Goal: Task Accomplishment & Management: Use online tool/utility

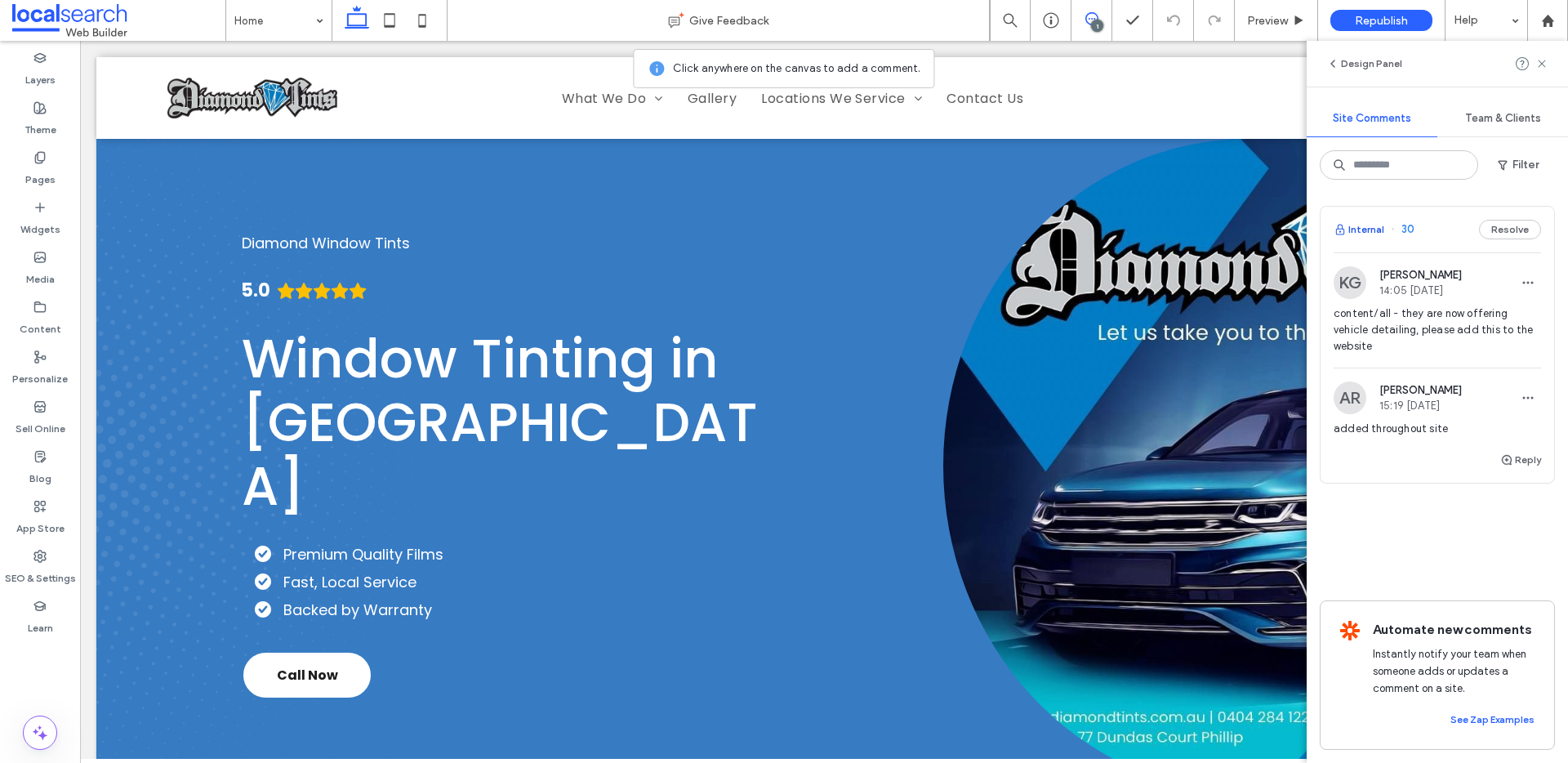
click at [1363, 228] on button "Internal" at bounding box center [1358, 230] width 51 height 19
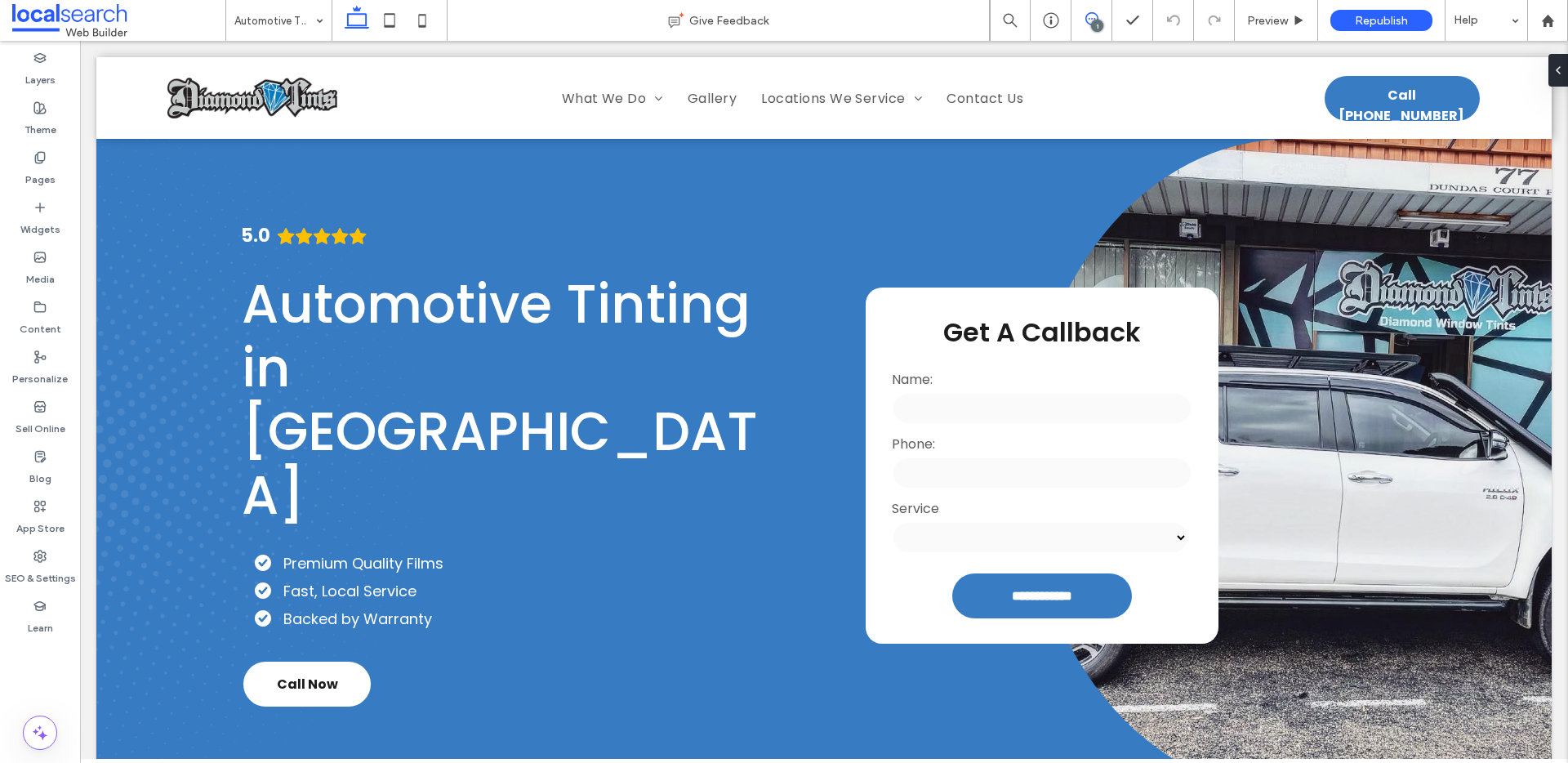
click at [1088, 13] on use at bounding box center [1092, 19] width 13 height 13
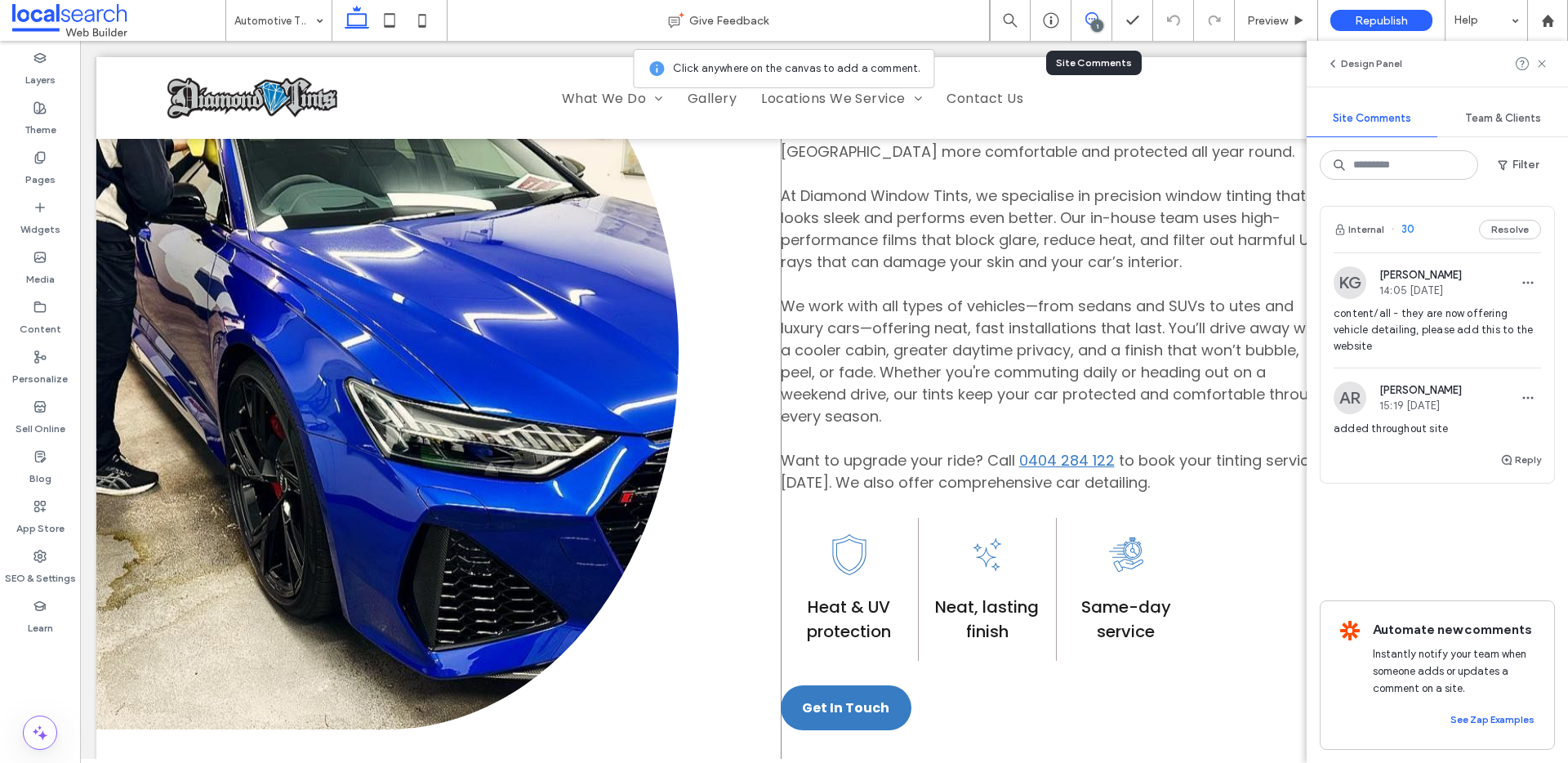
scroll to position [356, 0]
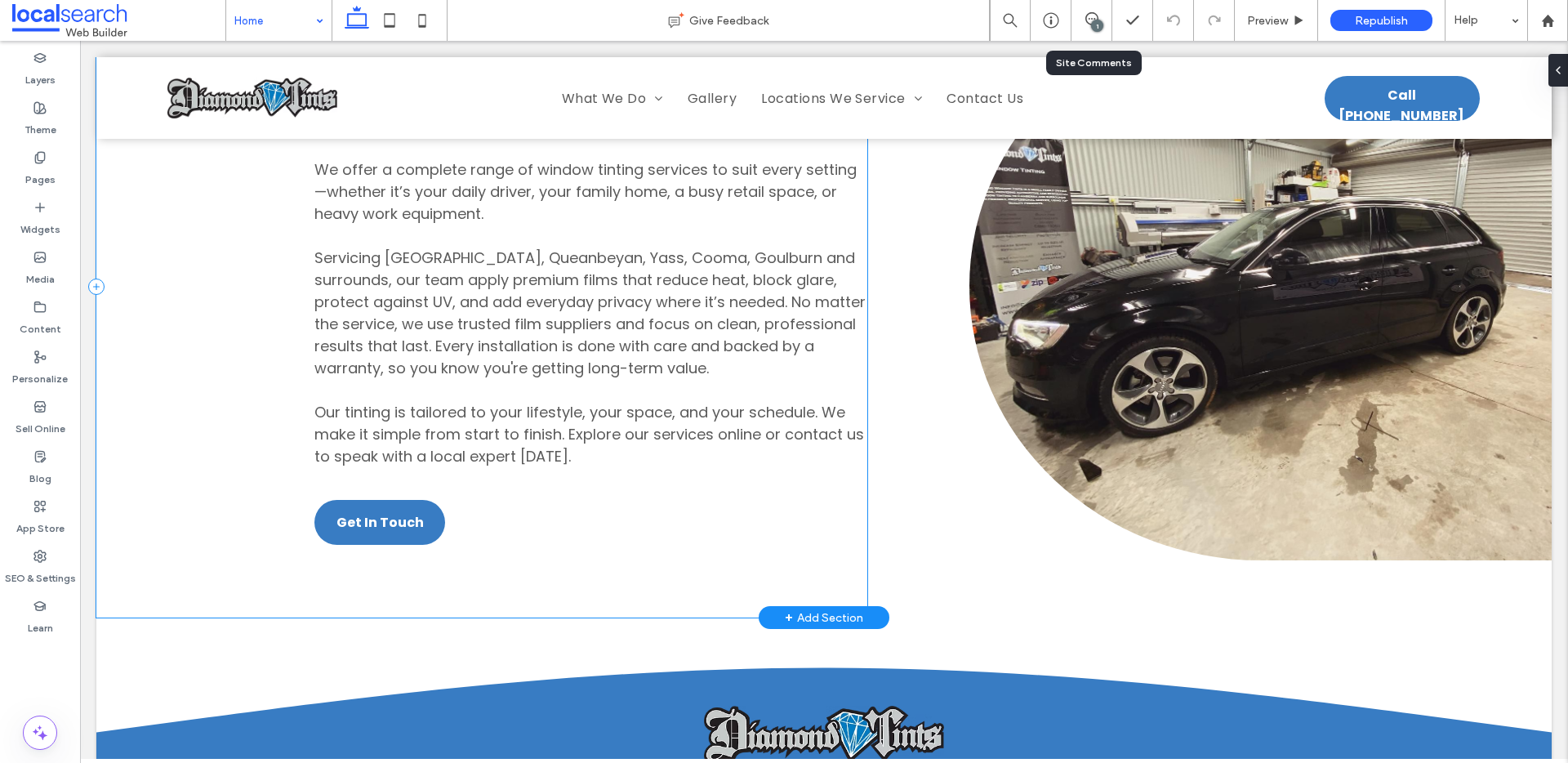
scroll to position [4264, 0]
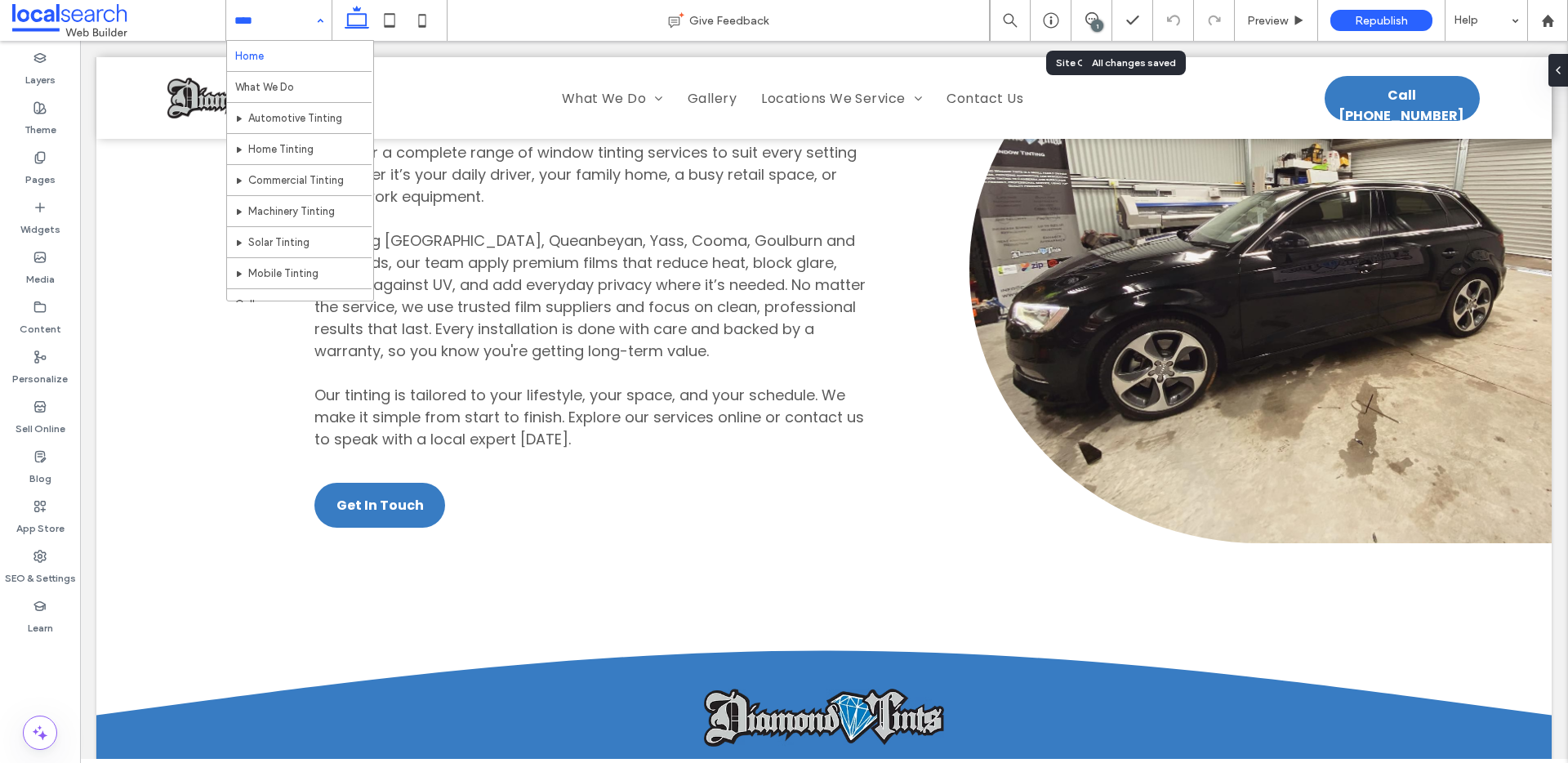
click at [1100, 20] on div "1" at bounding box center [1097, 25] width 12 height 12
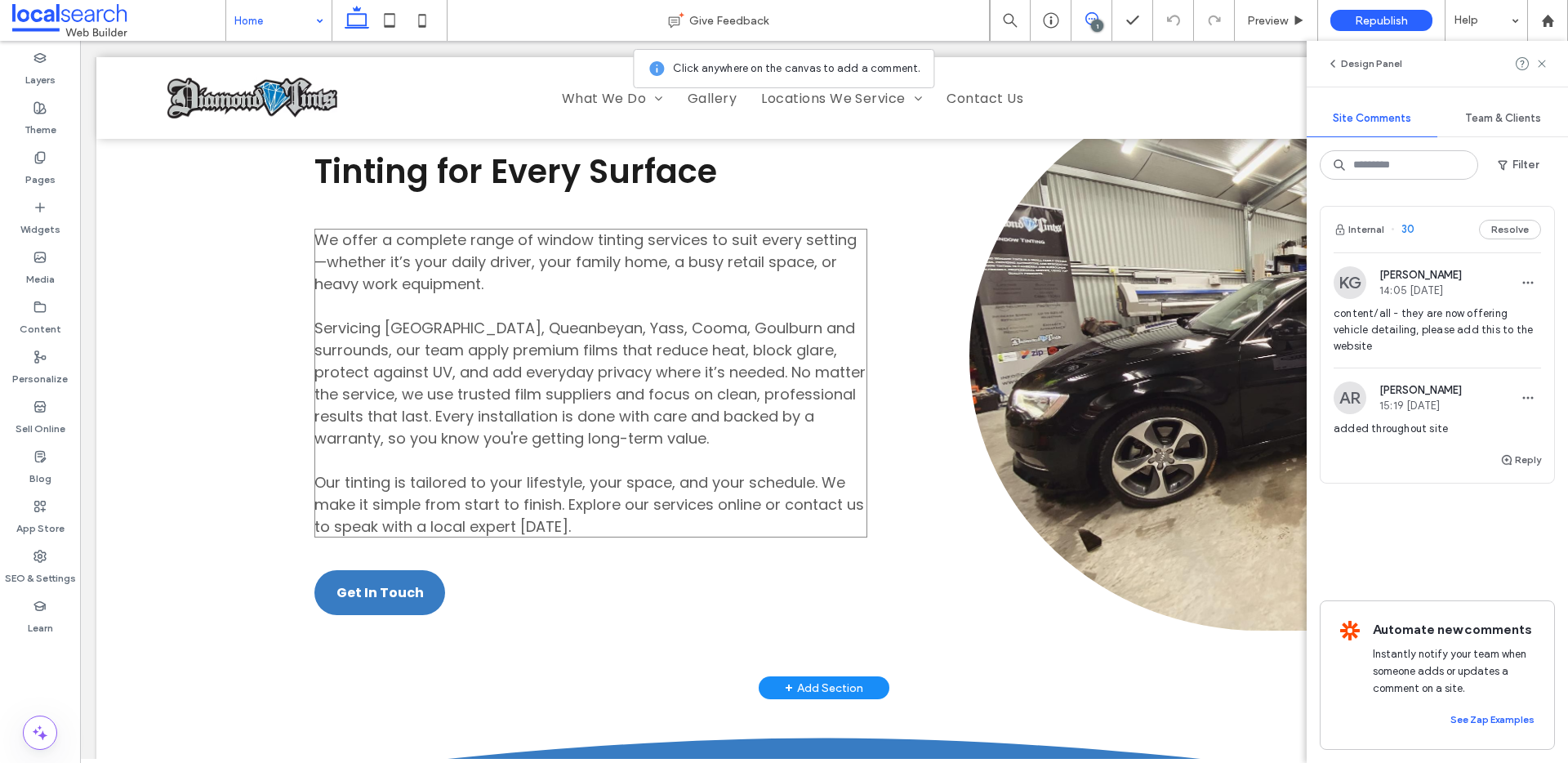
scroll to position [4141, 0]
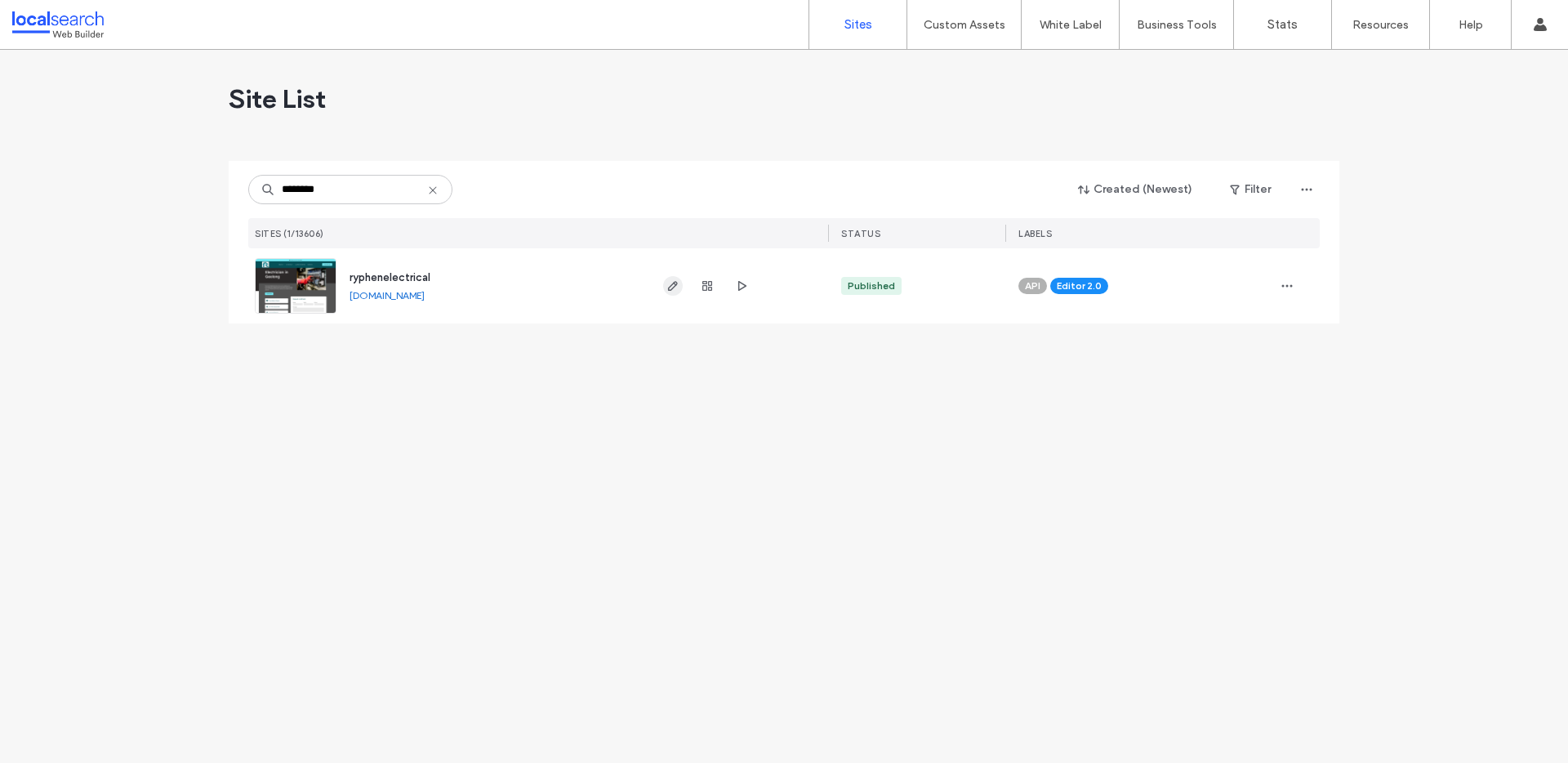
type input "********"
click at [682, 281] on span "button" at bounding box center [673, 285] width 19 height 19
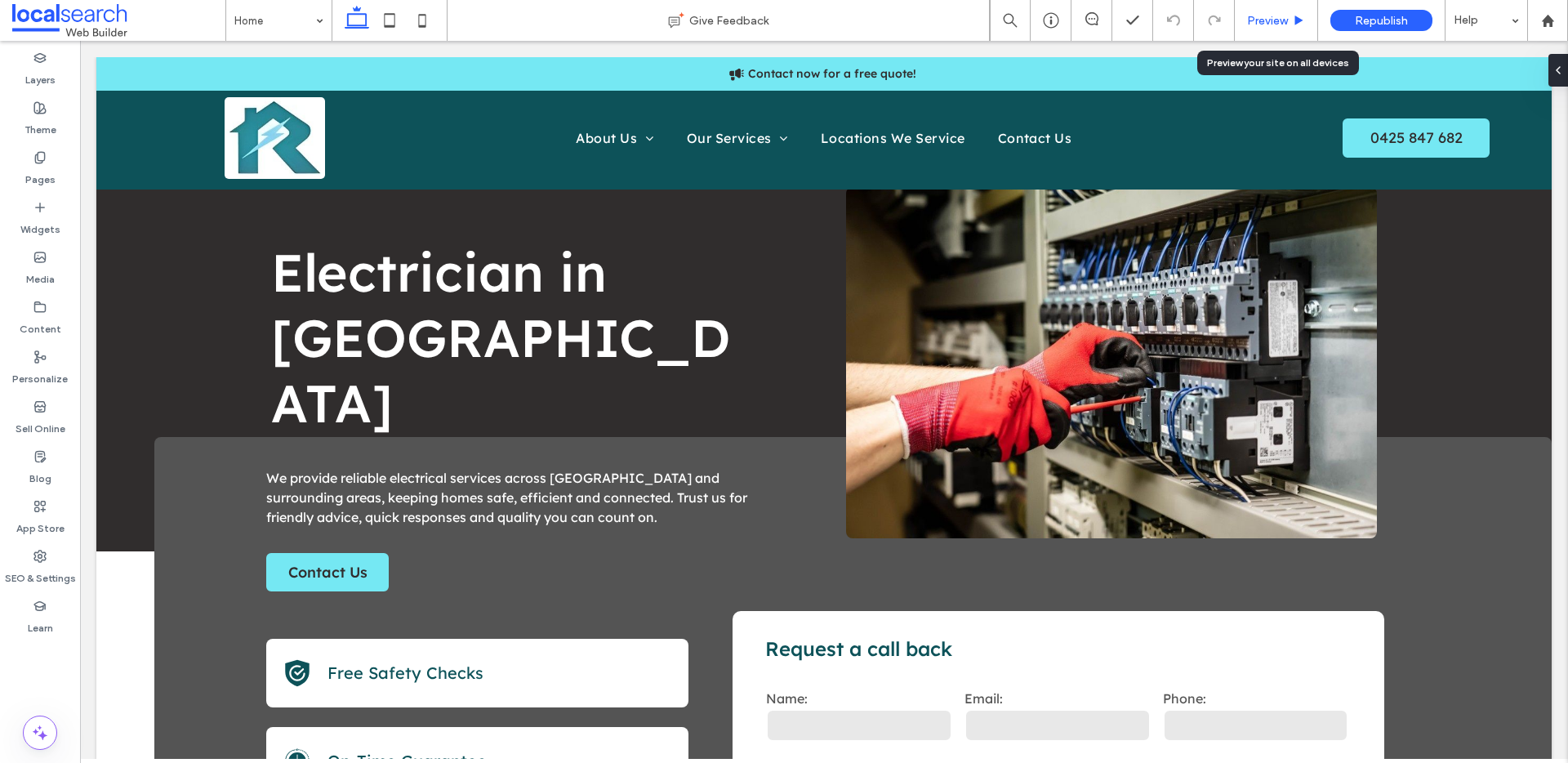
click at [1264, 24] on span "Preview" at bounding box center [1267, 20] width 40 height 13
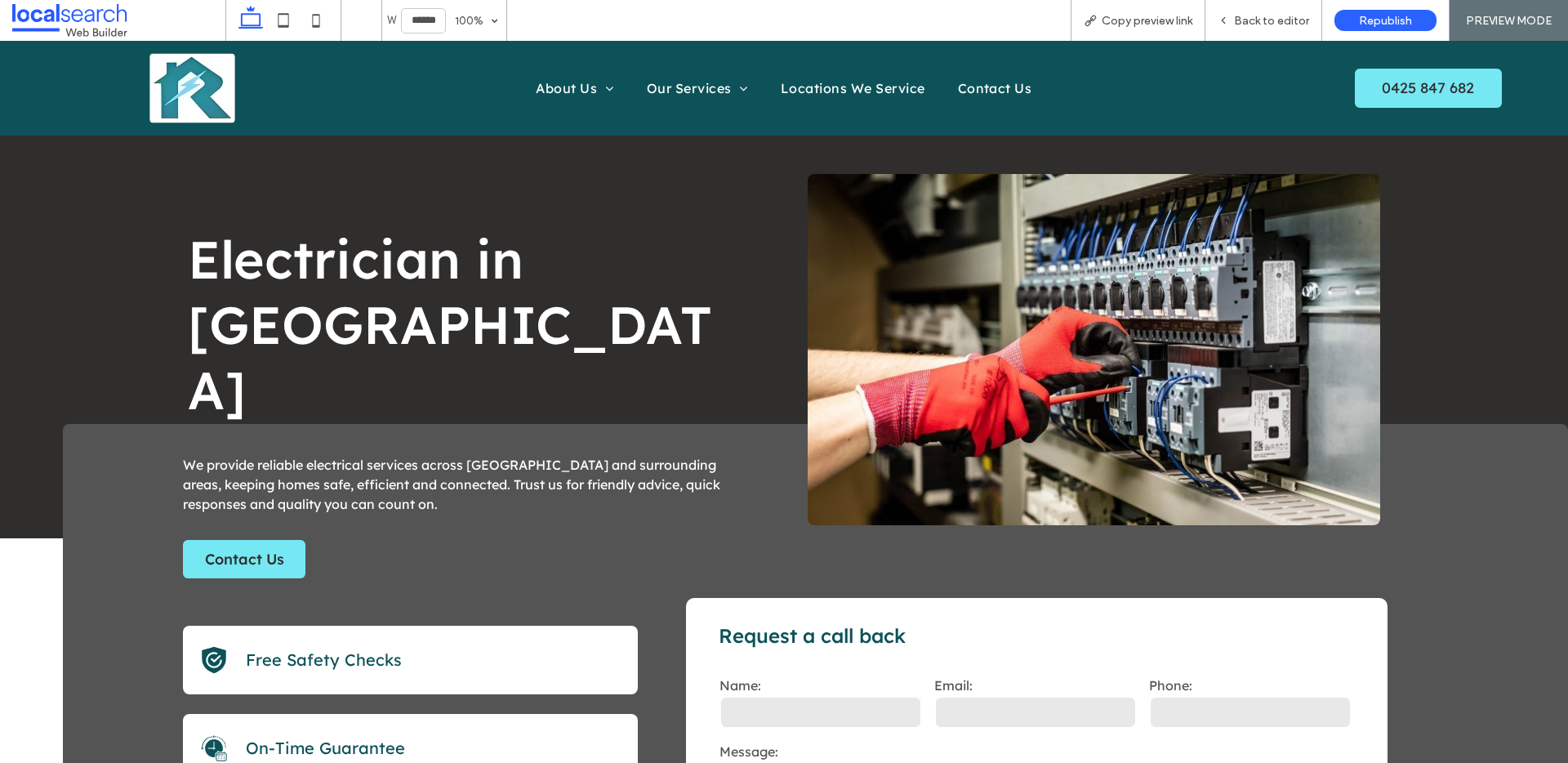
scroll to position [7, 0]
click at [1253, 24] on span "Back to editor" at bounding box center [1272, 20] width 75 height 13
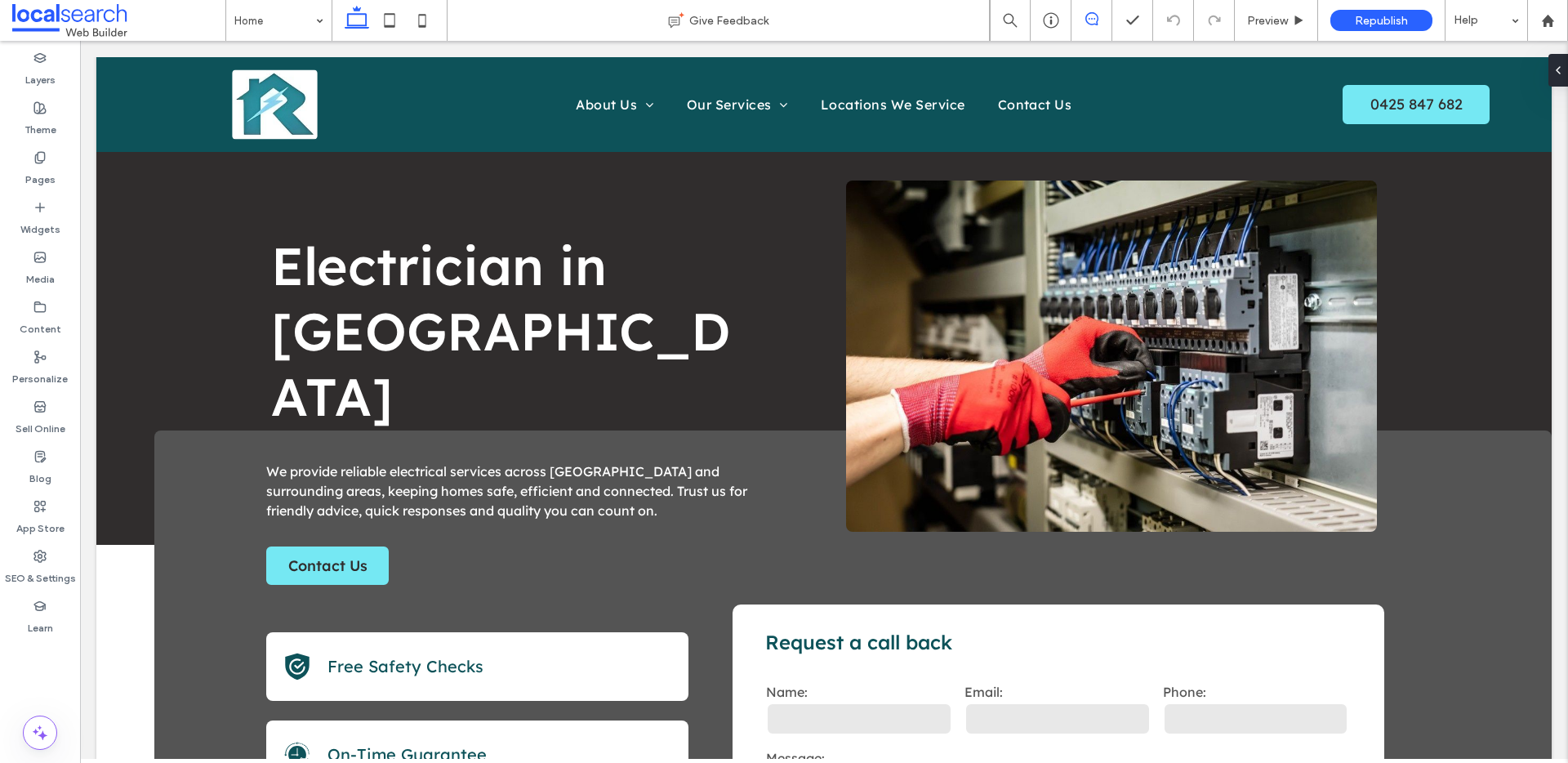
drag, startPoint x: 1087, startPoint y: 19, endPoint x: 1074, endPoint y: 24, distance: 13.9
click at [1087, 20] on icon at bounding box center [1092, 19] width 13 height 13
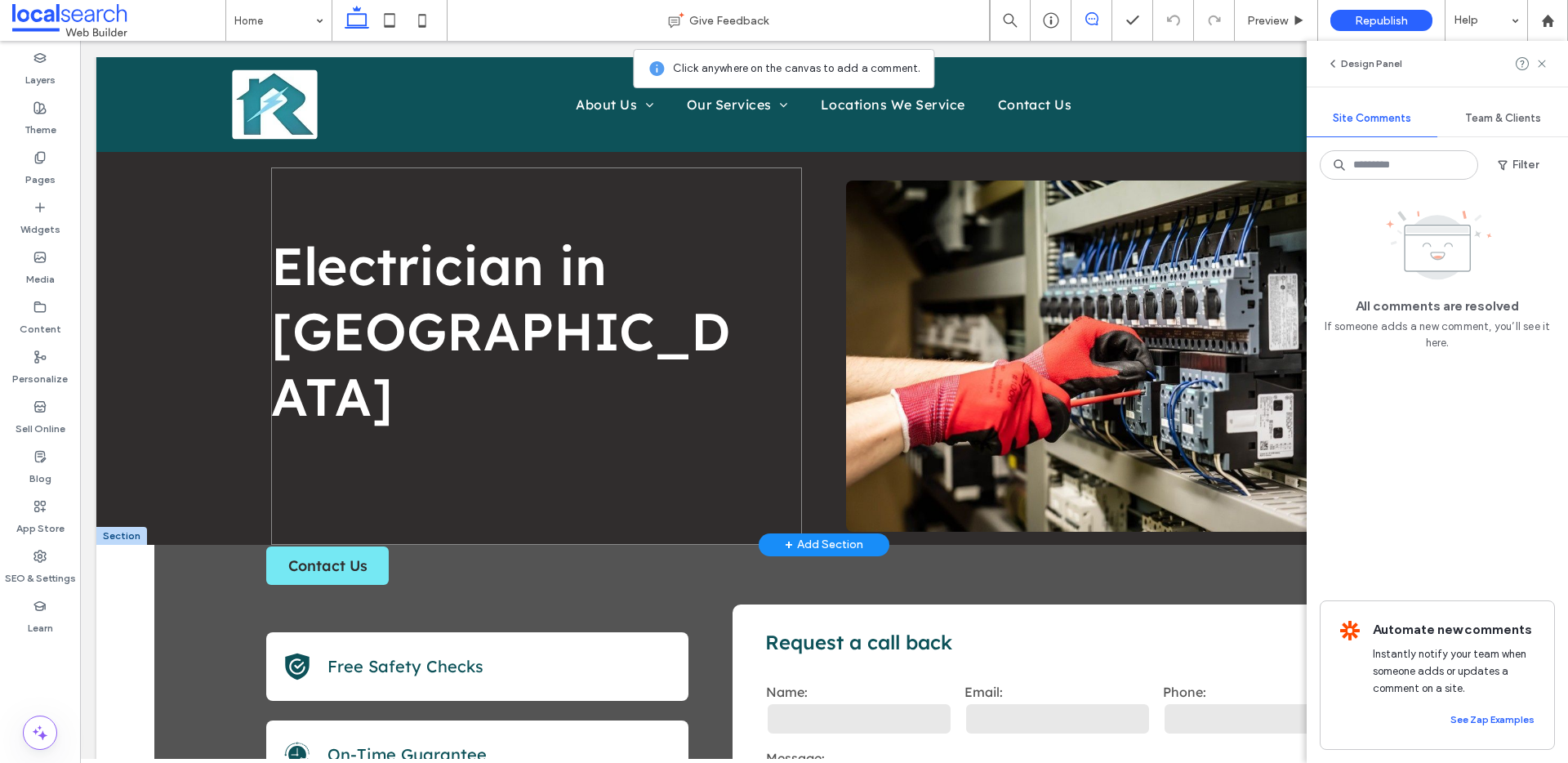
click at [460, 205] on div "Electrician in Geelong" at bounding box center [536, 356] width 531 height 378
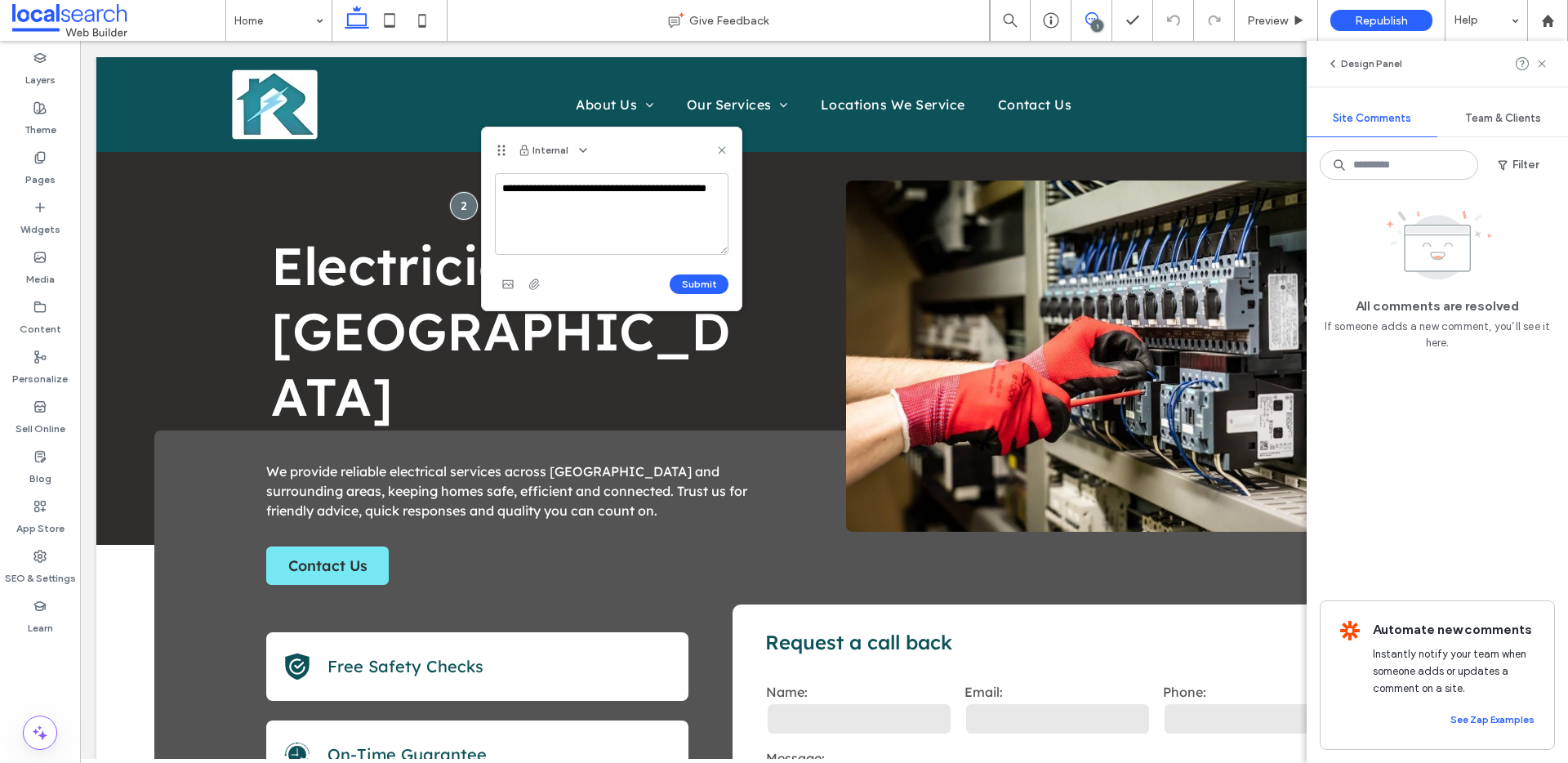
type textarea "**********"
click at [676, 281] on button "Submit" at bounding box center [699, 283] width 59 height 19
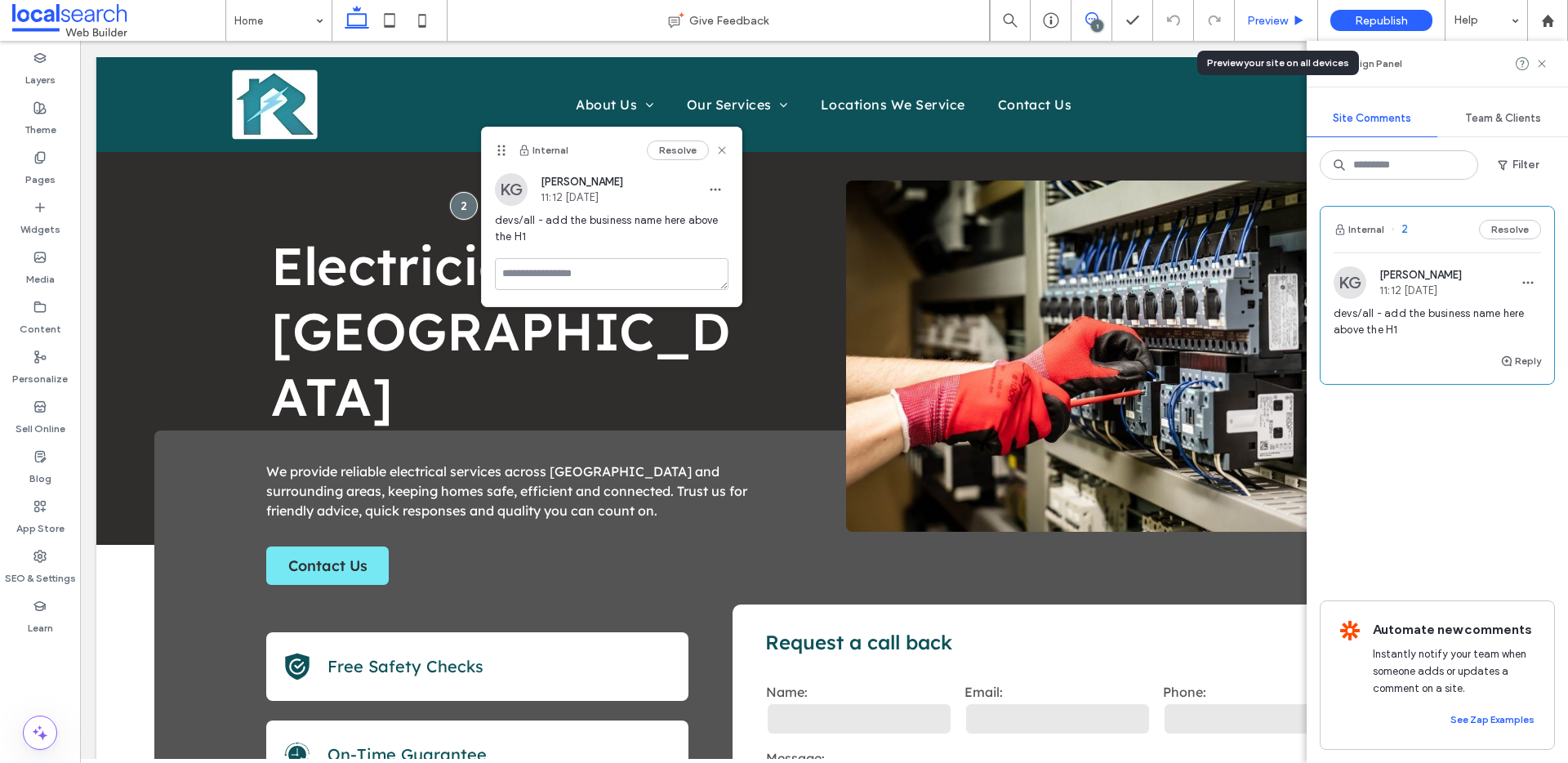
click at [1261, 19] on span "Preview" at bounding box center [1267, 20] width 40 height 13
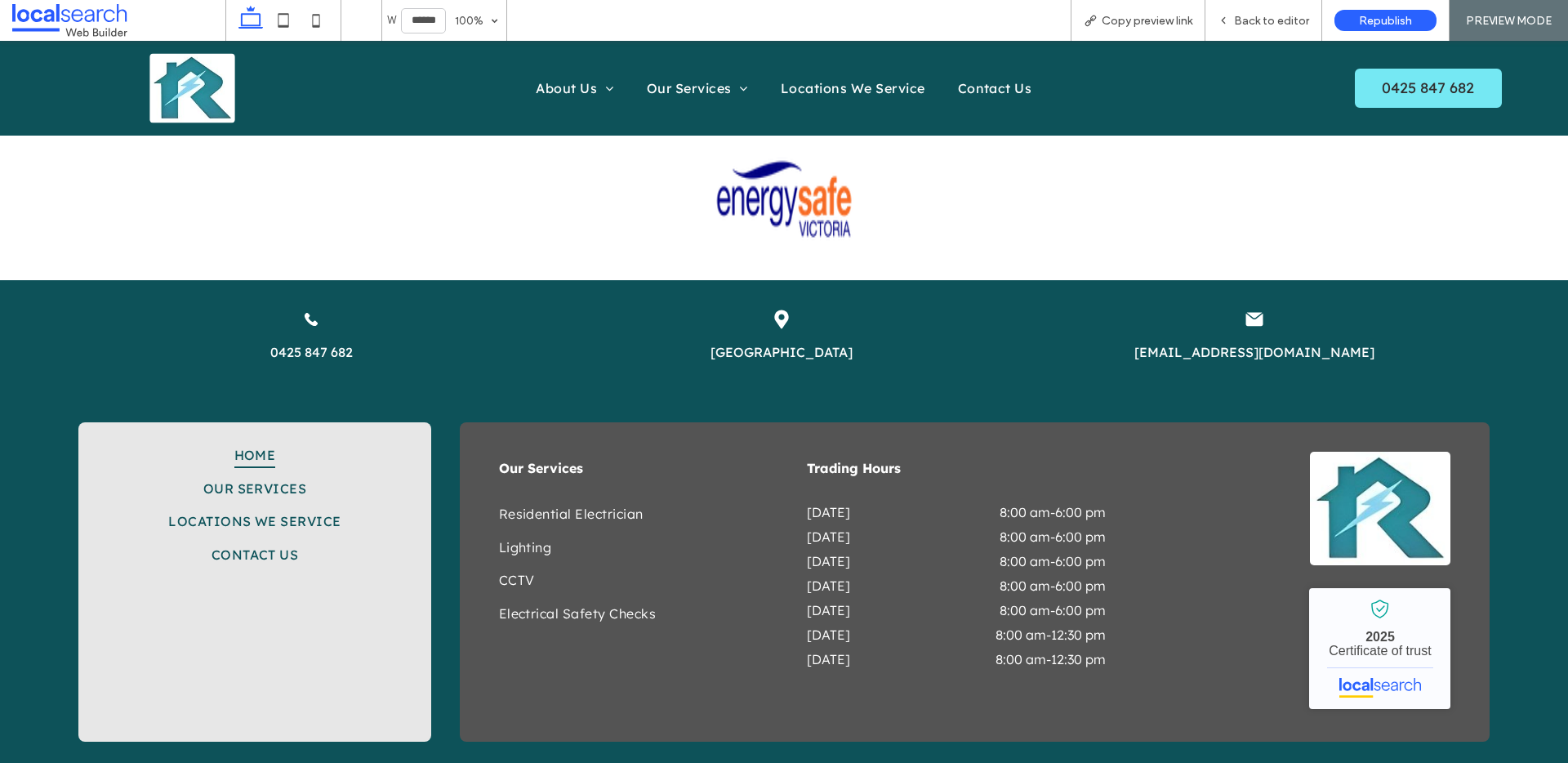
scroll to position [3763, 0]
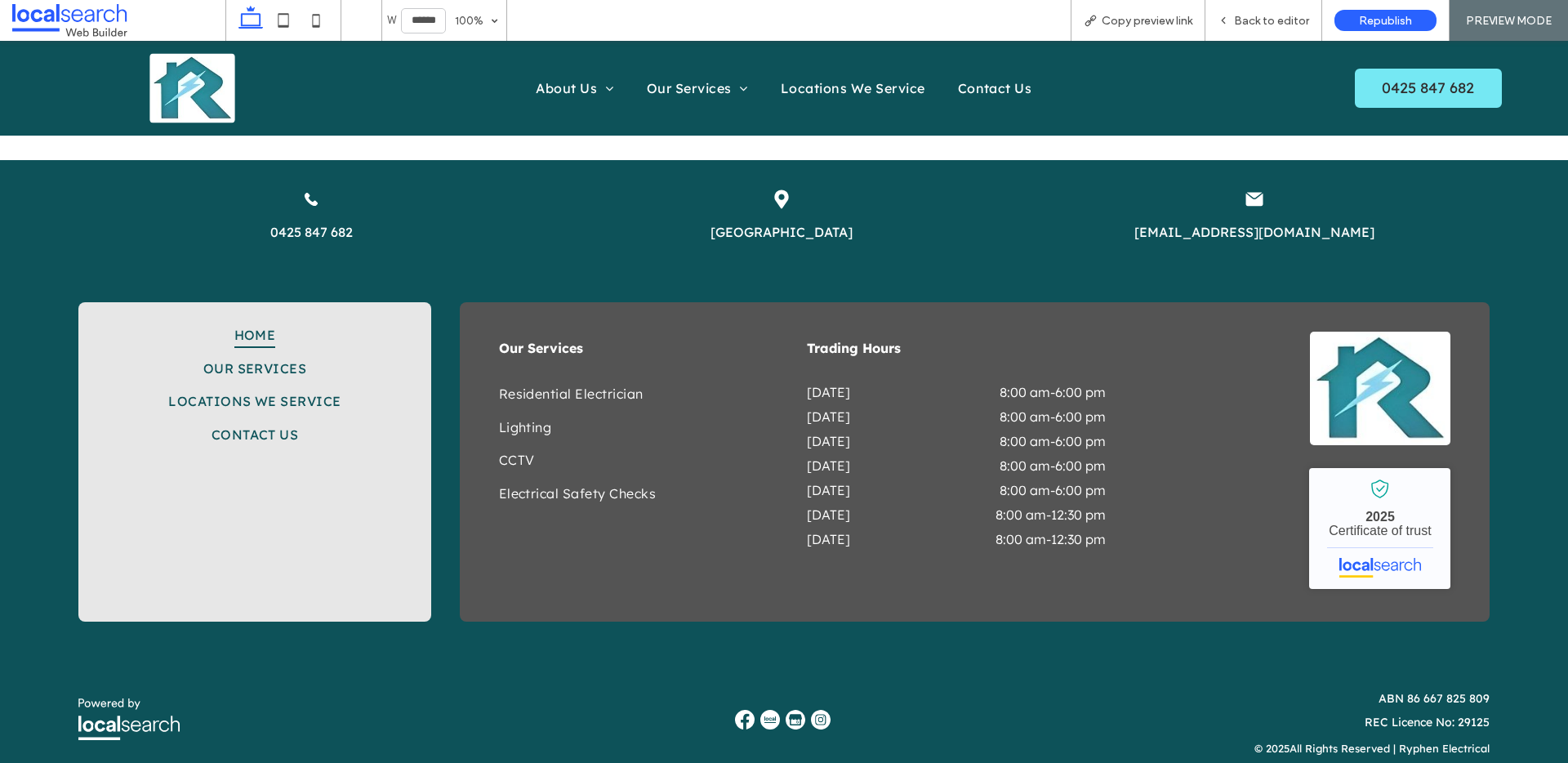
click at [764, 224] on link "Highton, VIC 3216" at bounding box center [782, 232] width 142 height 16
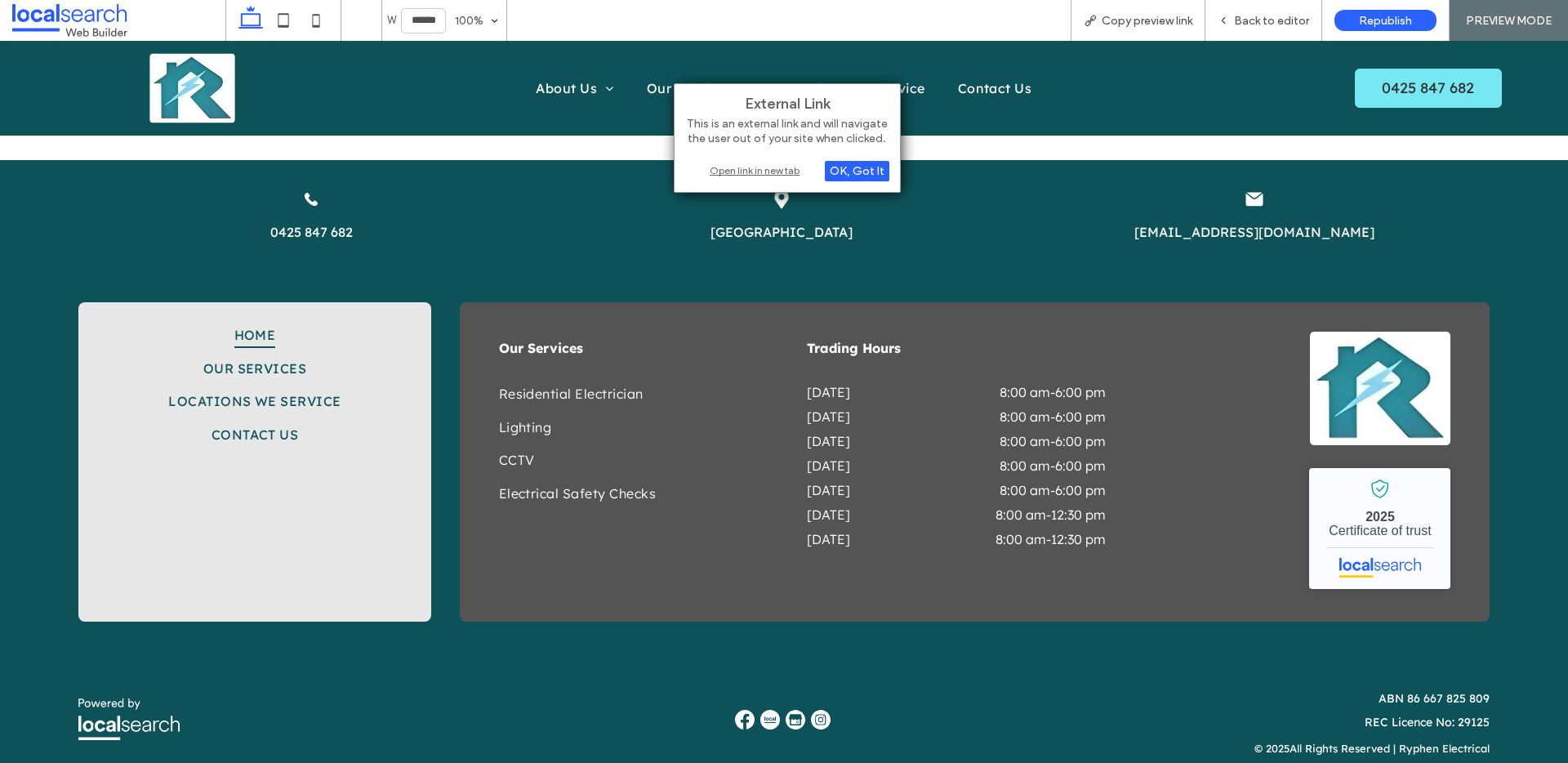
click at [763, 173] on div "Open link in new tab" at bounding box center [787, 170] width 204 height 17
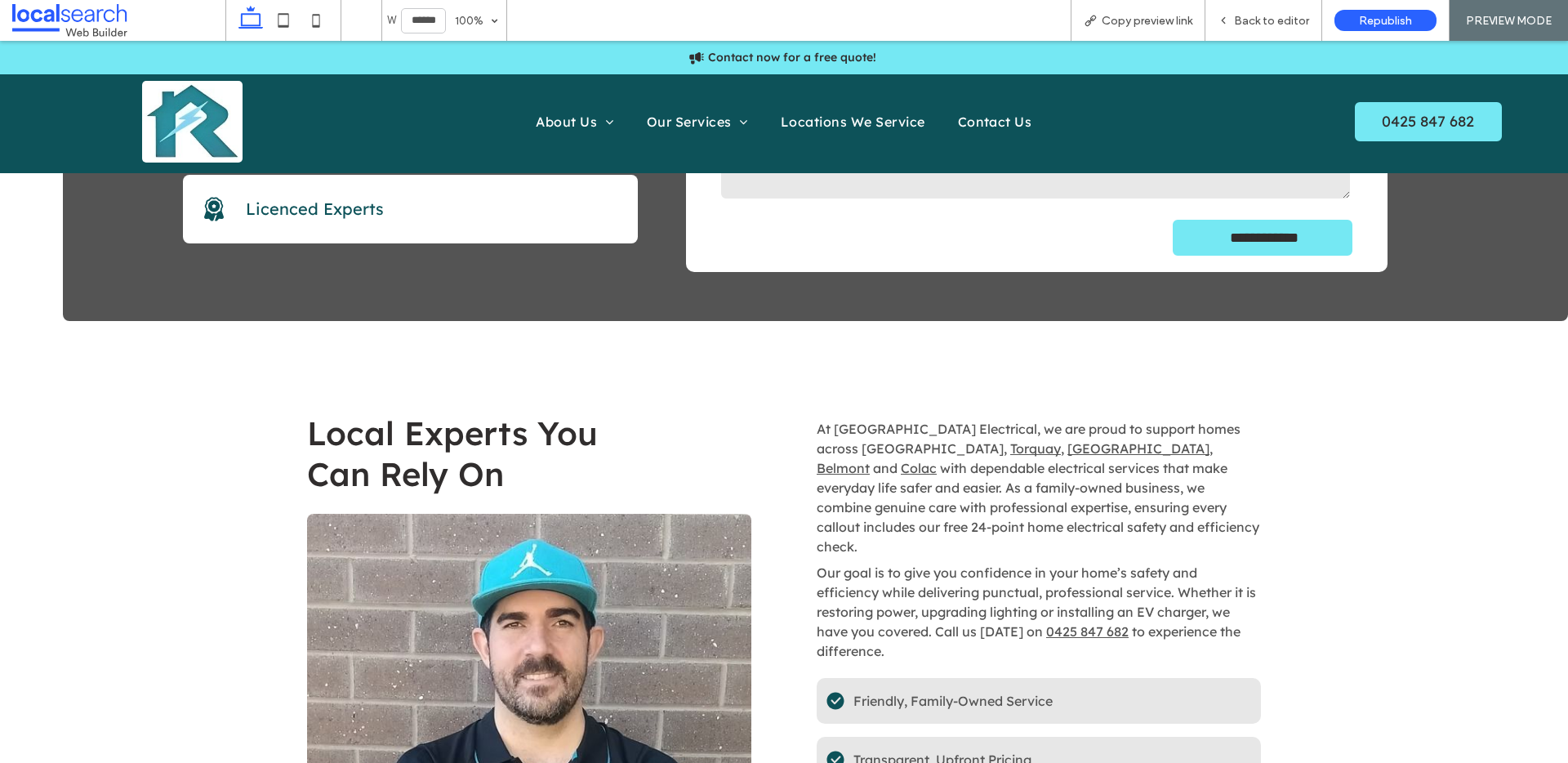
scroll to position [0, 0]
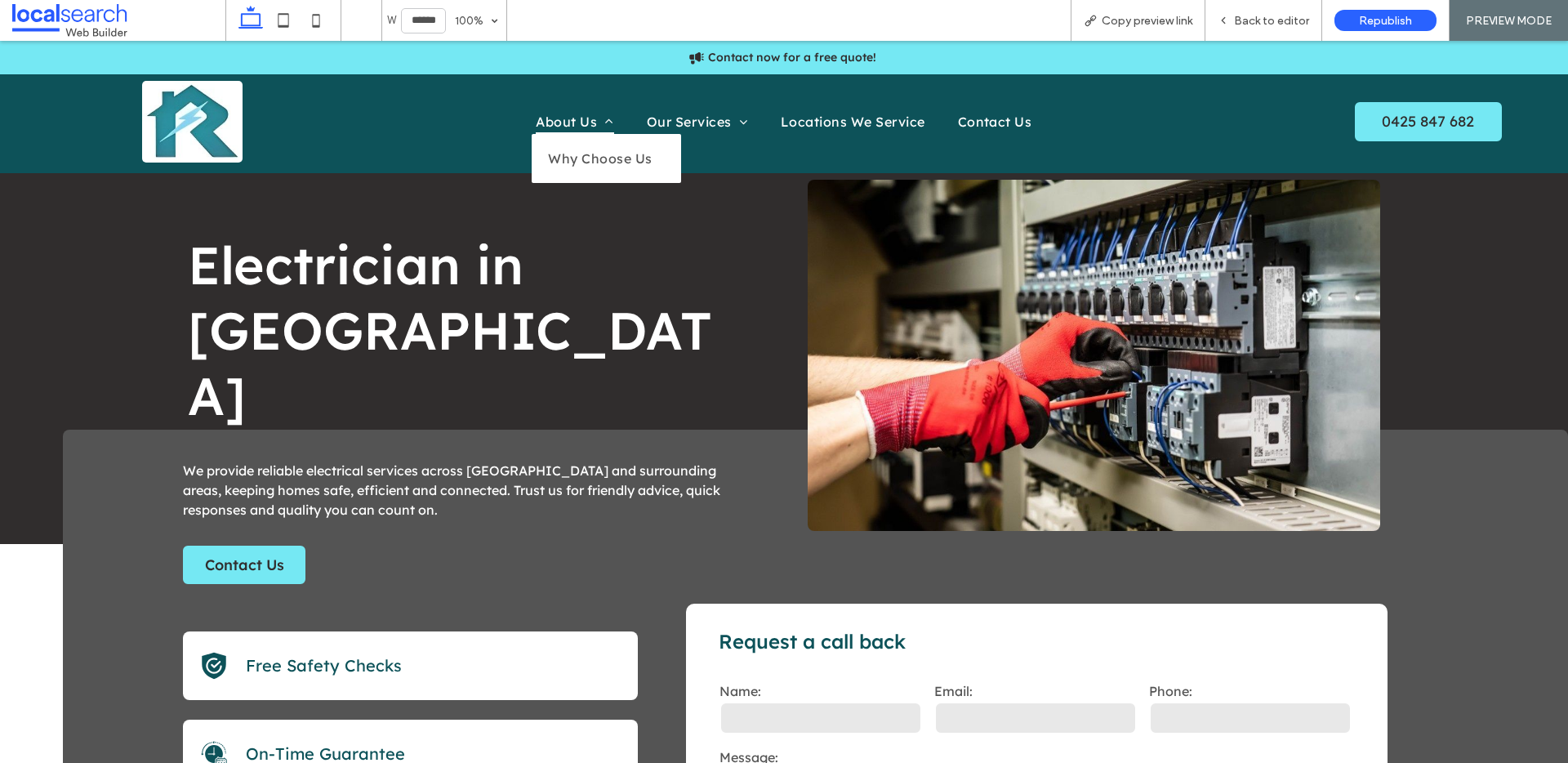
click at [562, 117] on span "About Us" at bounding box center [574, 121] width 78 height 24
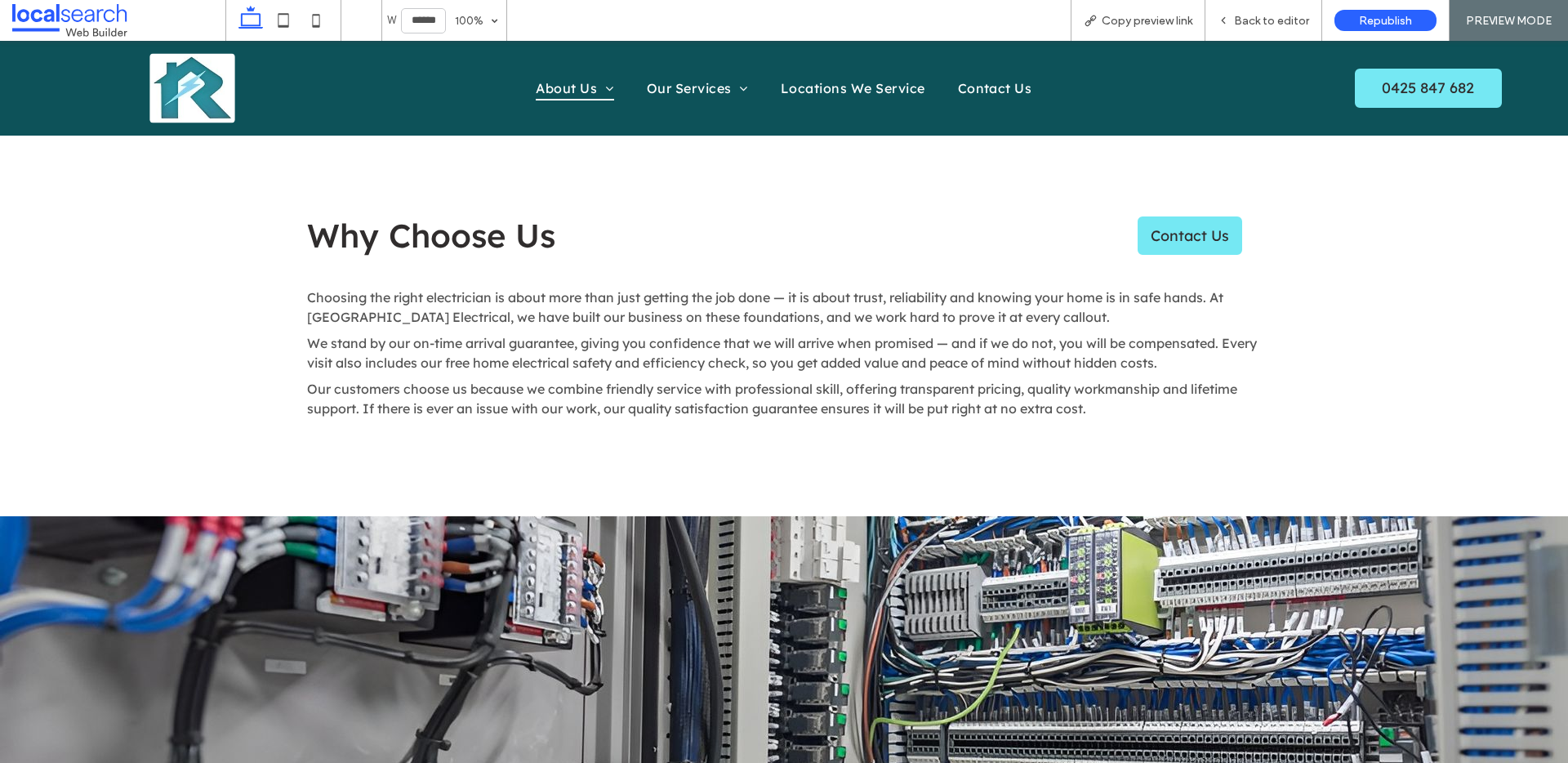
click at [209, 101] on img at bounding box center [191, 87] width 86 height 69
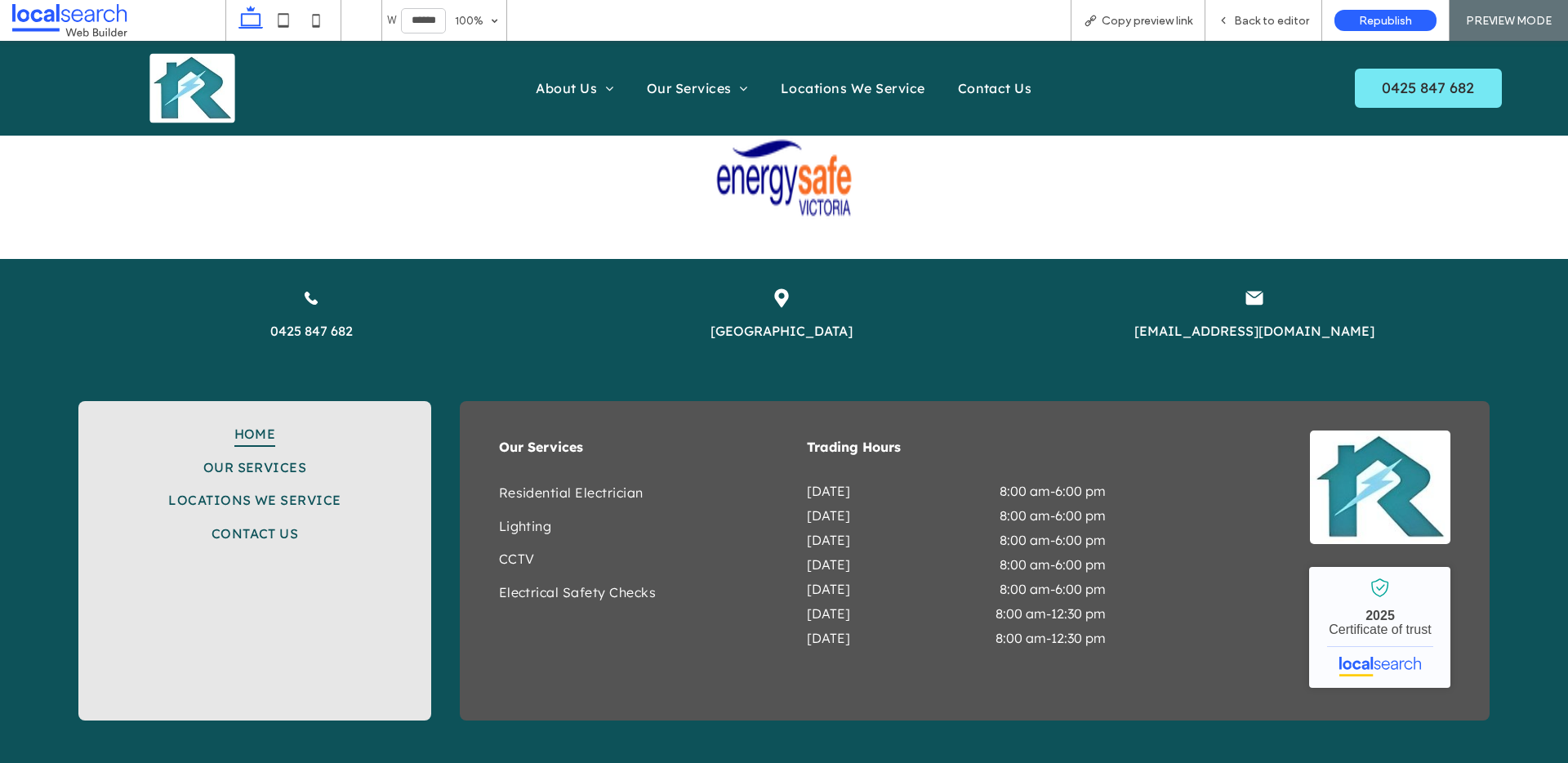
scroll to position [3763, 0]
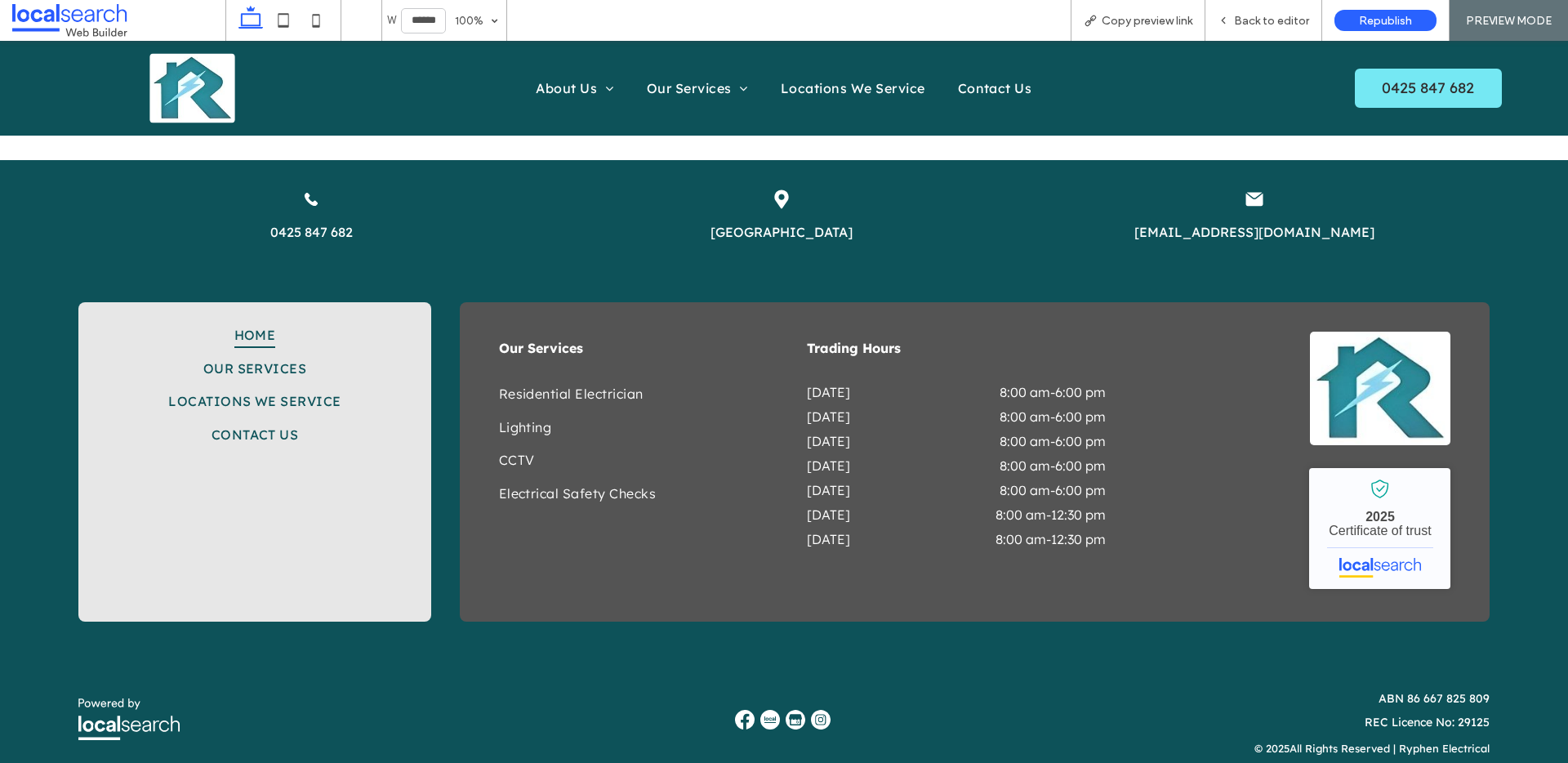
click at [741, 709] on img at bounding box center [745, 719] width 19 height 19
click at [735, 709] on img at bounding box center [745, 719] width 19 height 19
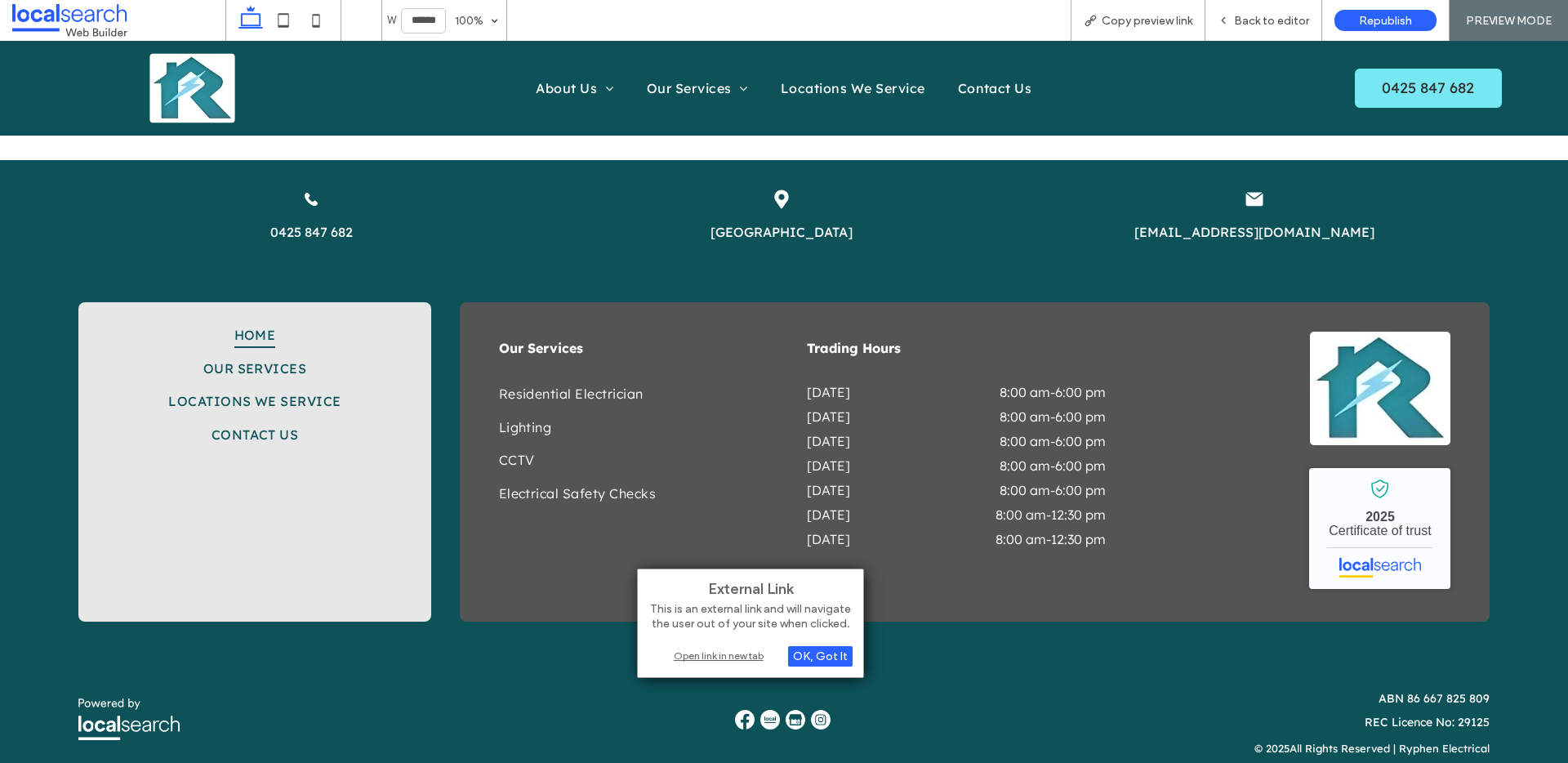
click at [719, 660] on div "Open link in new tab" at bounding box center [751, 655] width 204 height 17
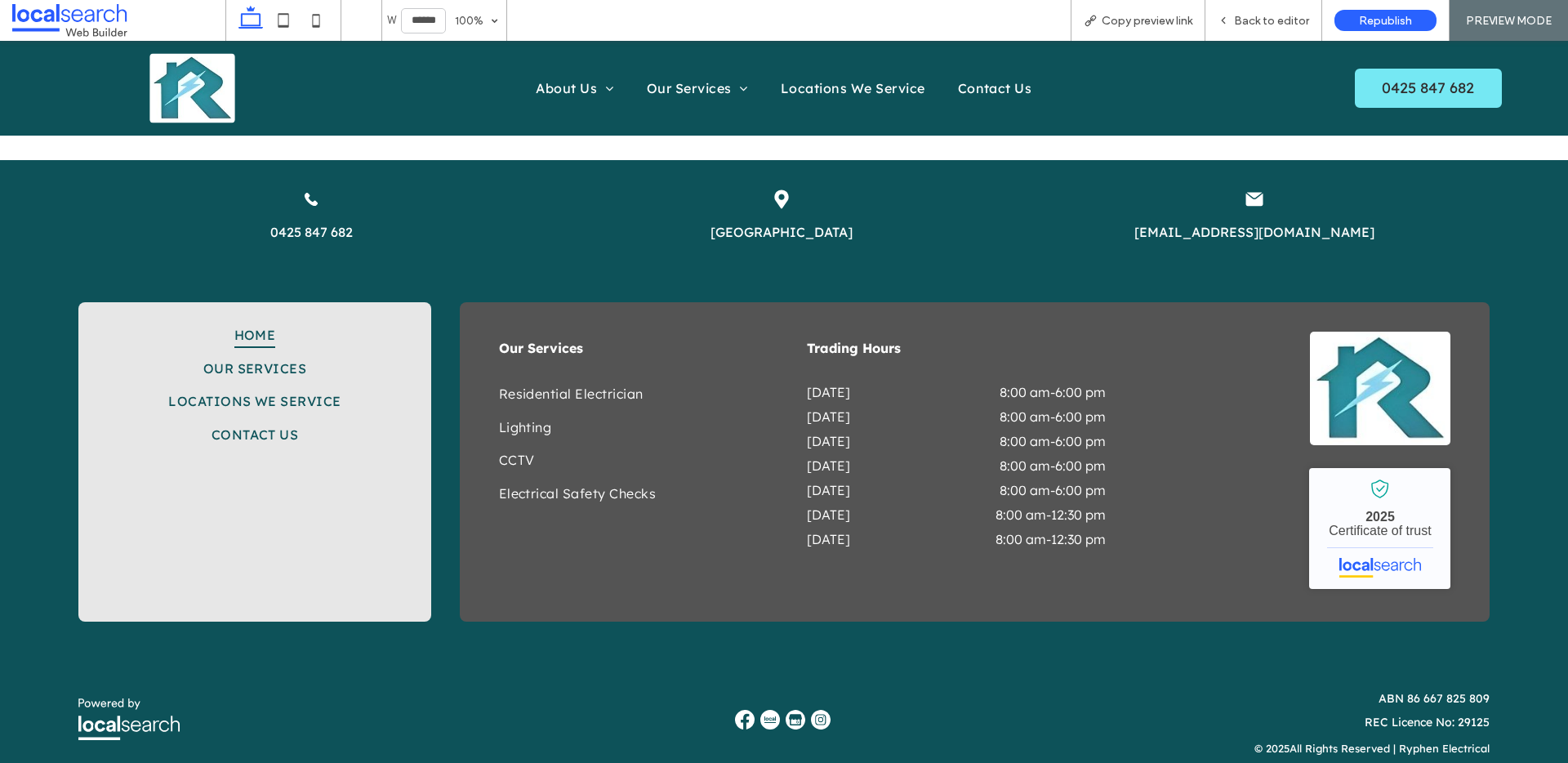
click at [790, 709] on img at bounding box center [795, 719] width 19 height 19
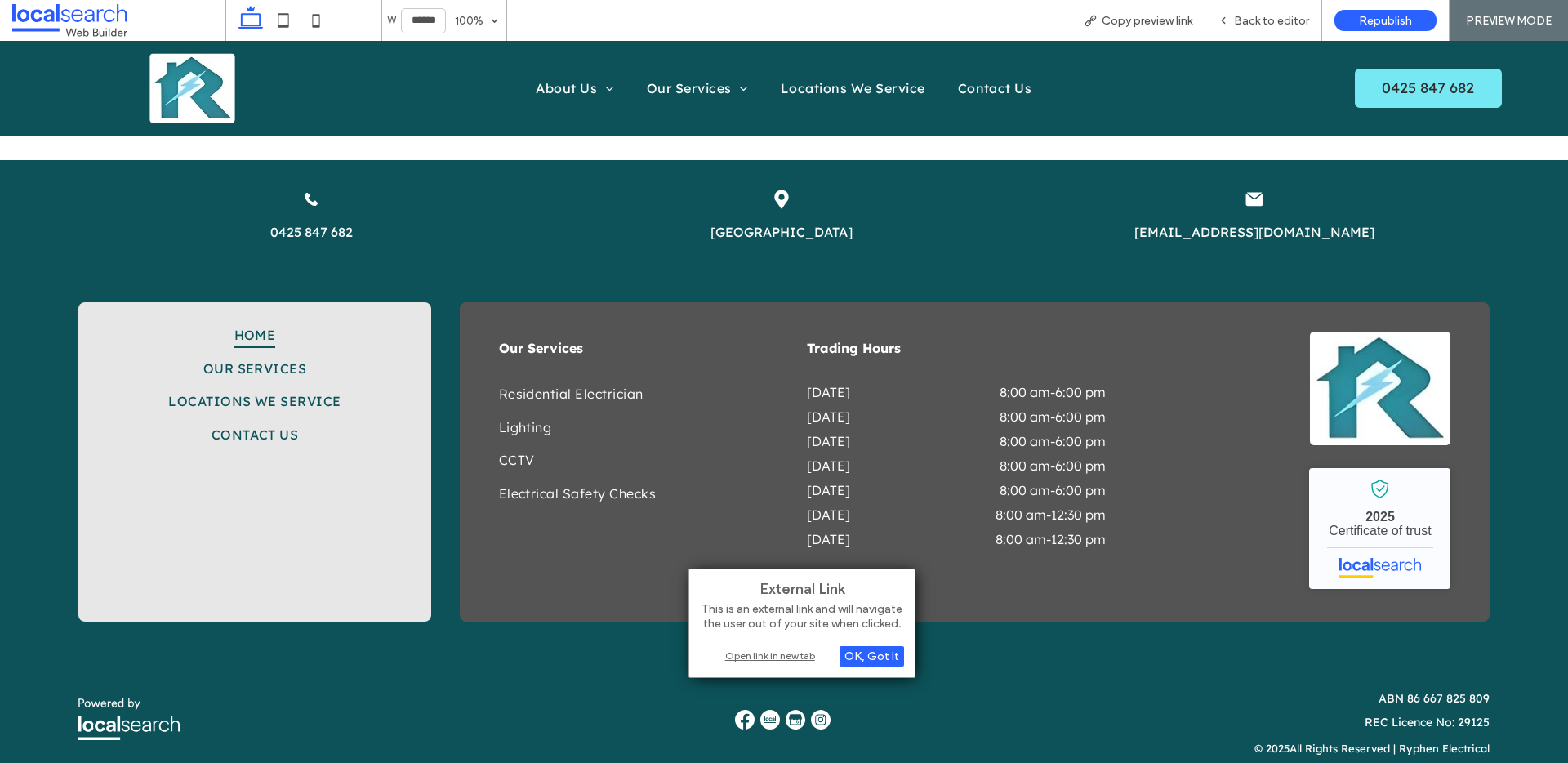
click at [817, 654] on div "Open link in new tab" at bounding box center [802, 655] width 204 height 17
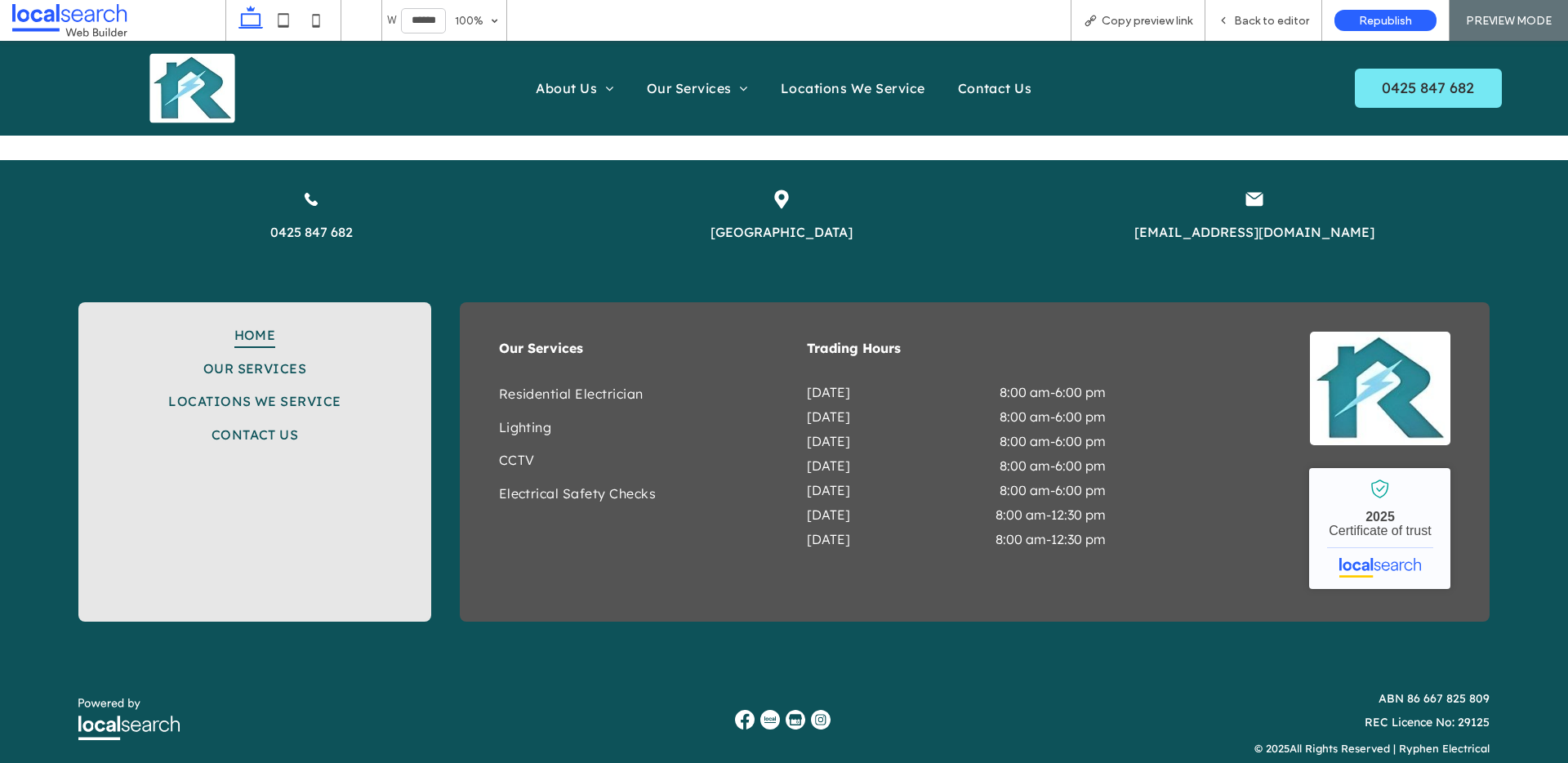
click at [768, 709] on img at bounding box center [770, 719] width 19 height 19
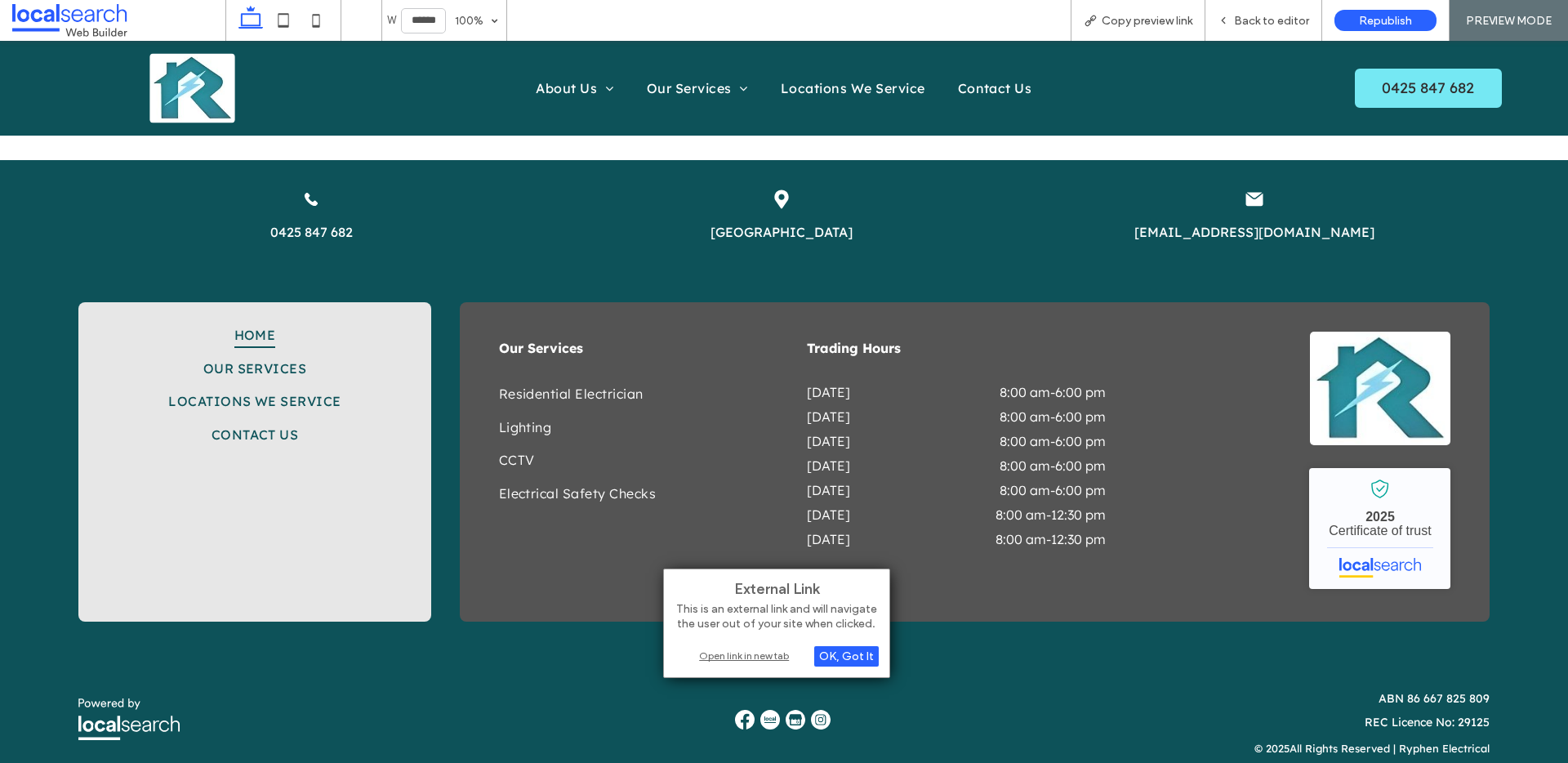
click at [773, 654] on div "Open link in new tab" at bounding box center [777, 655] width 204 height 17
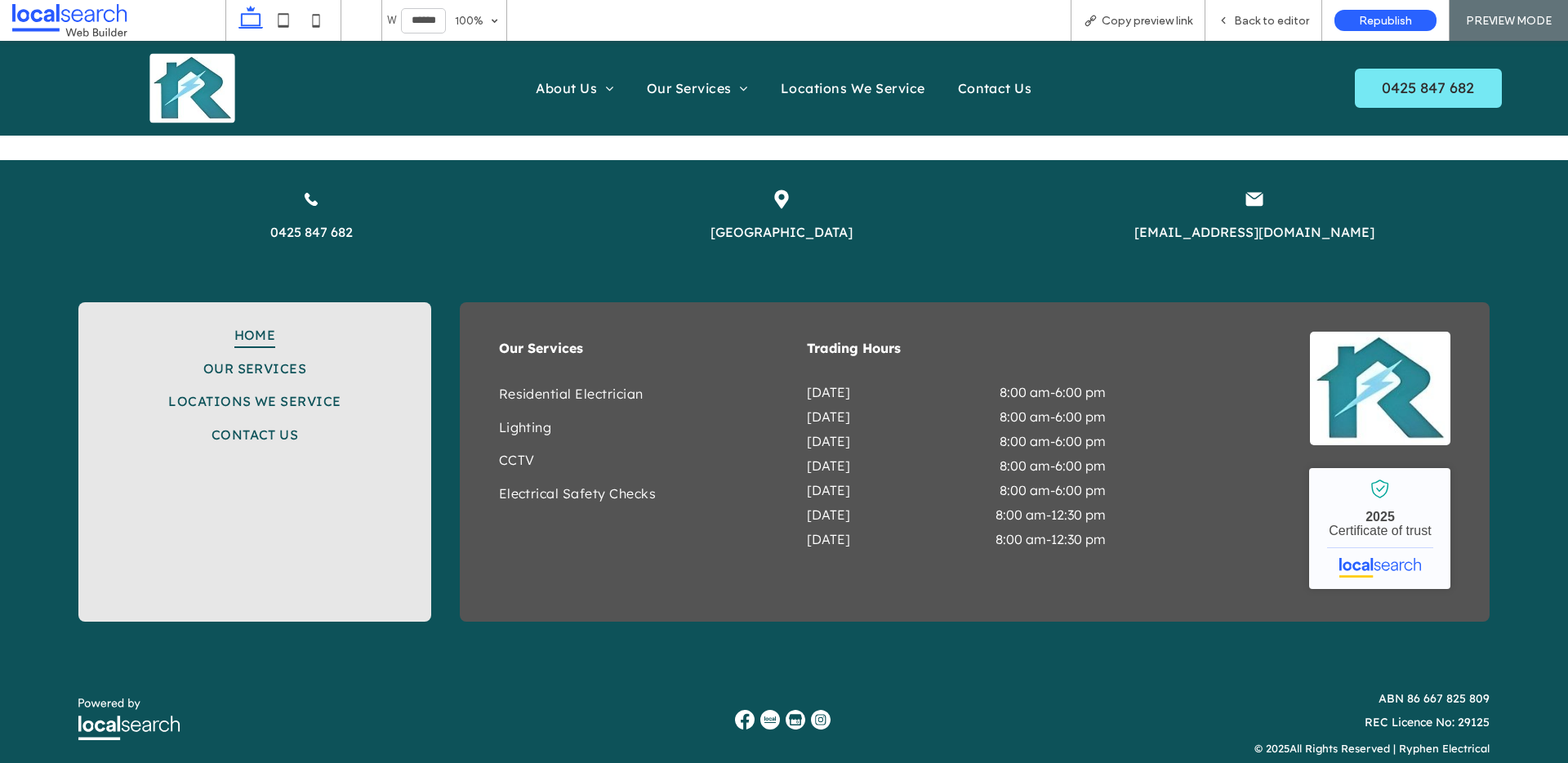
click at [819, 709] on img at bounding box center [821, 719] width 19 height 19
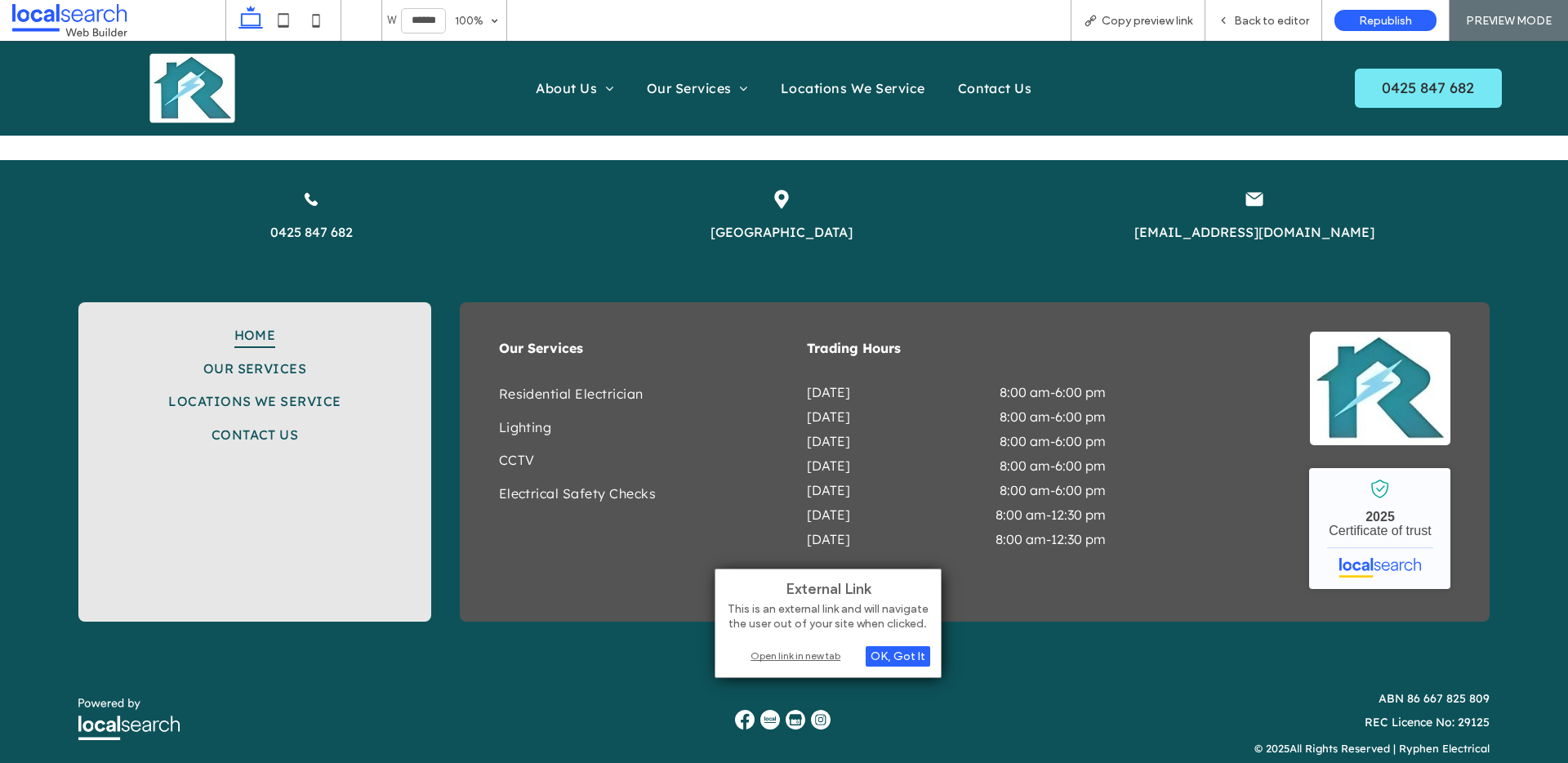
click at [823, 661] on div "Open link in new tab" at bounding box center [828, 655] width 204 height 17
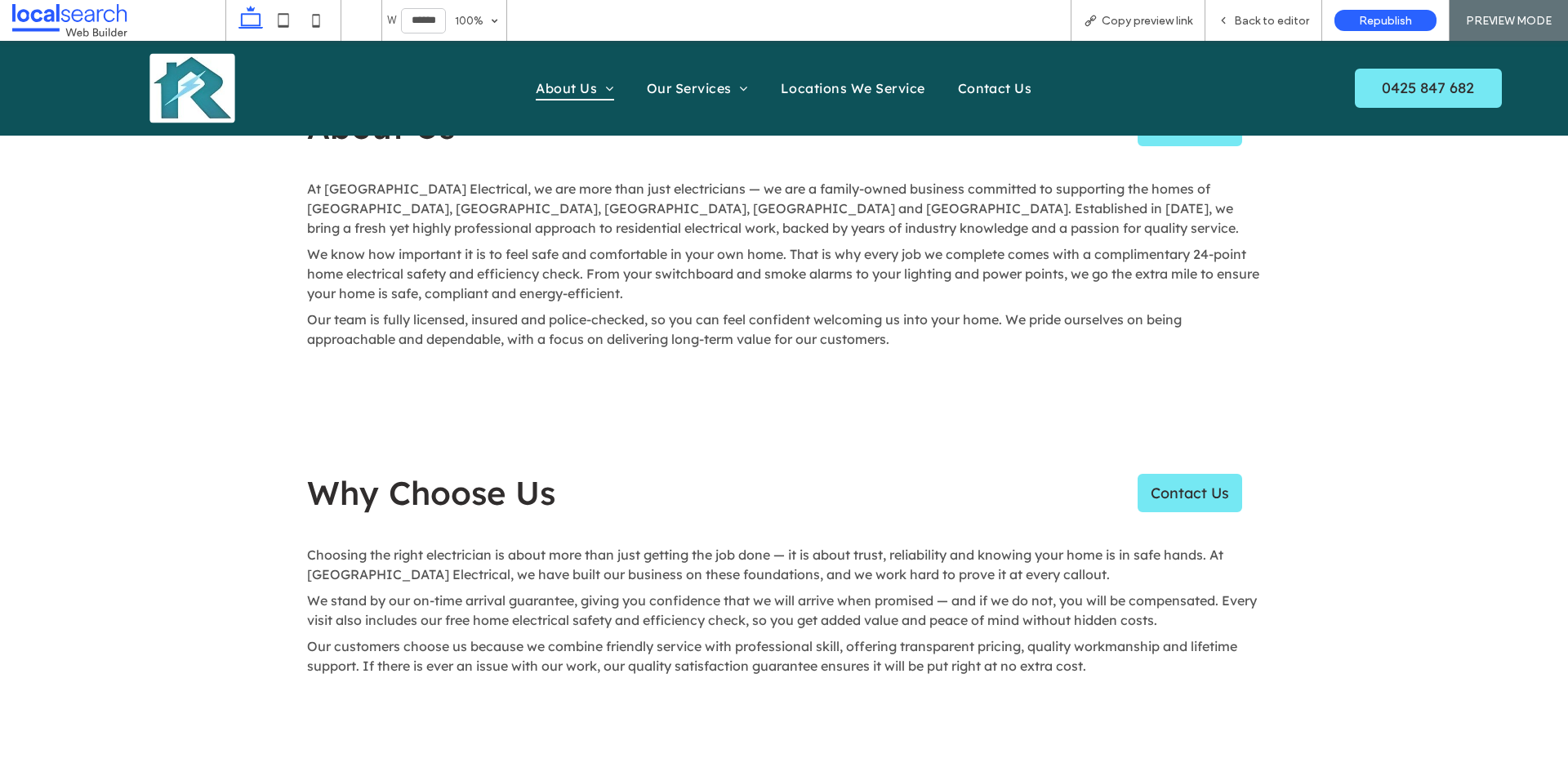
scroll to position [2566, 0]
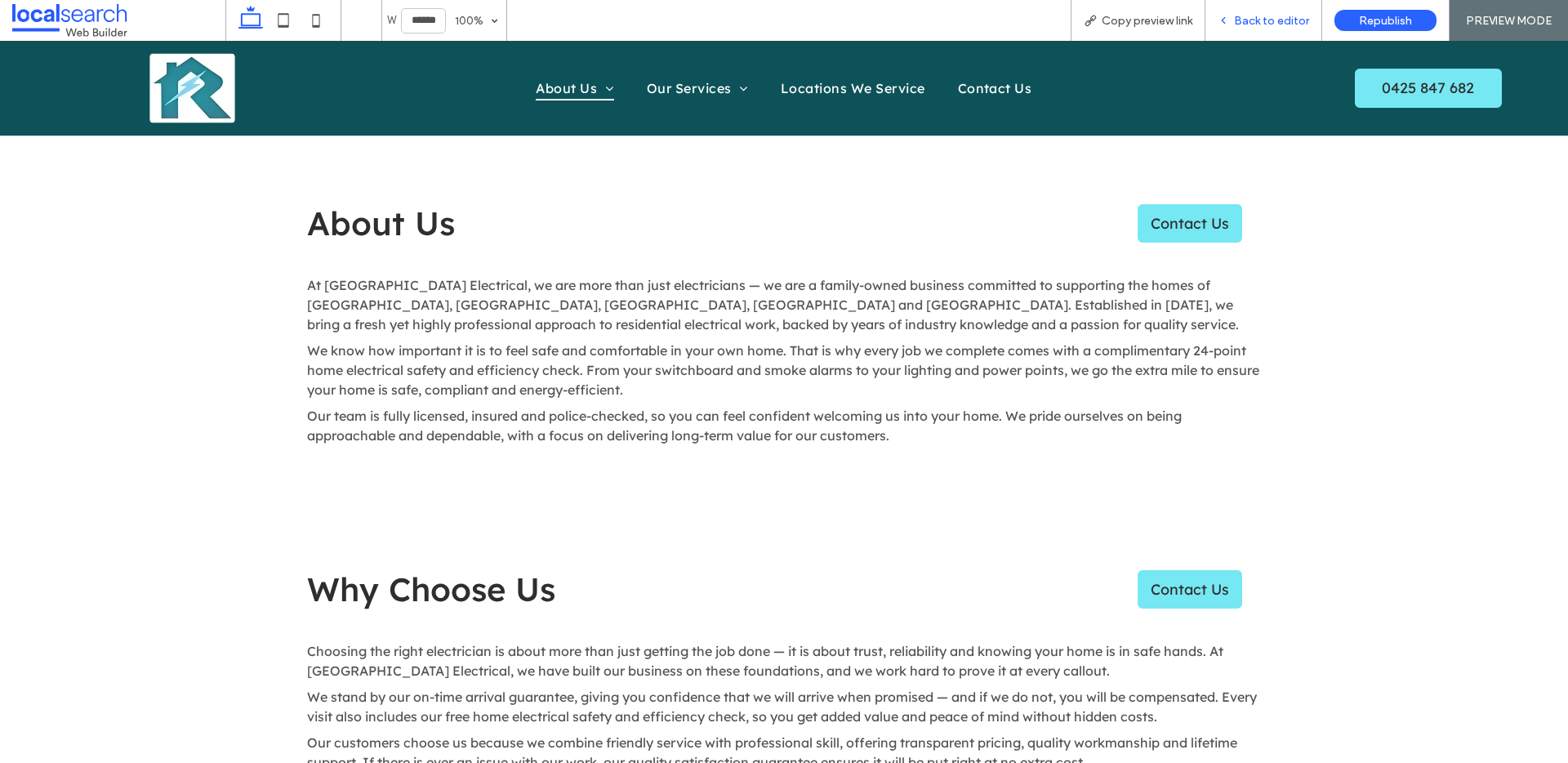
click at [1230, 18] on icon at bounding box center [1224, 20] width 12 height 12
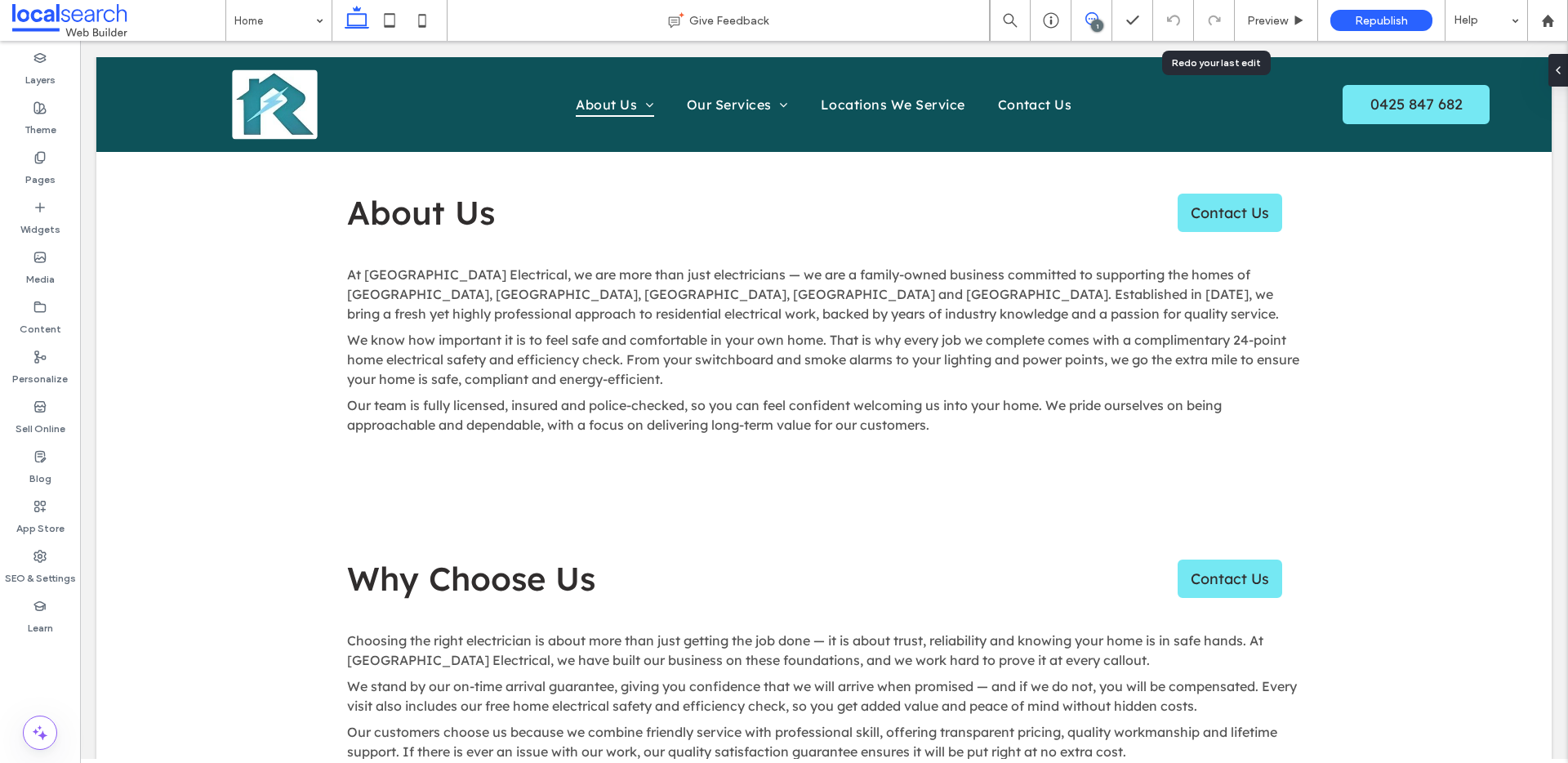
scroll to position [2572, 0]
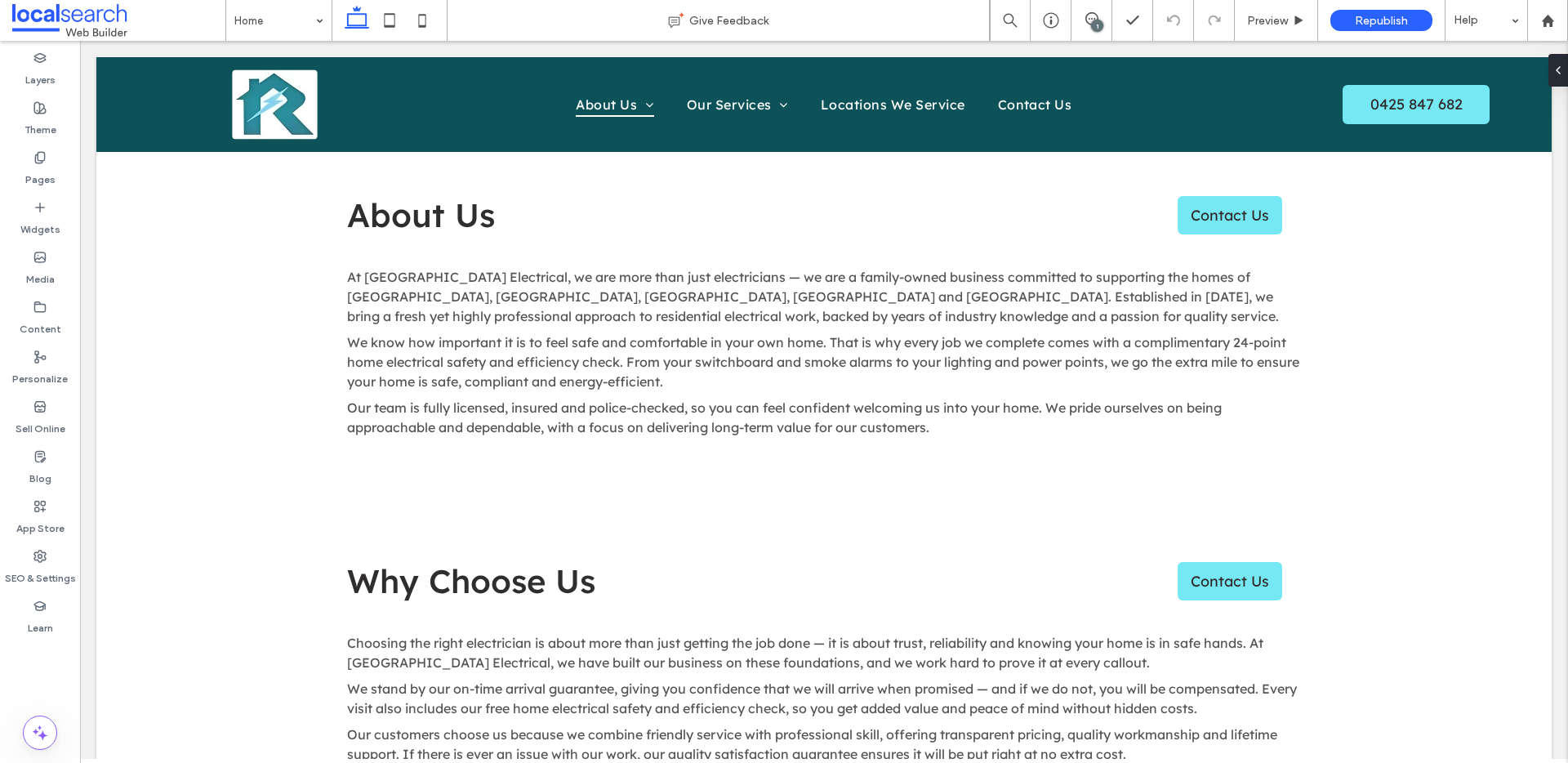
click at [1100, 19] on div "1" at bounding box center [1097, 25] width 12 height 12
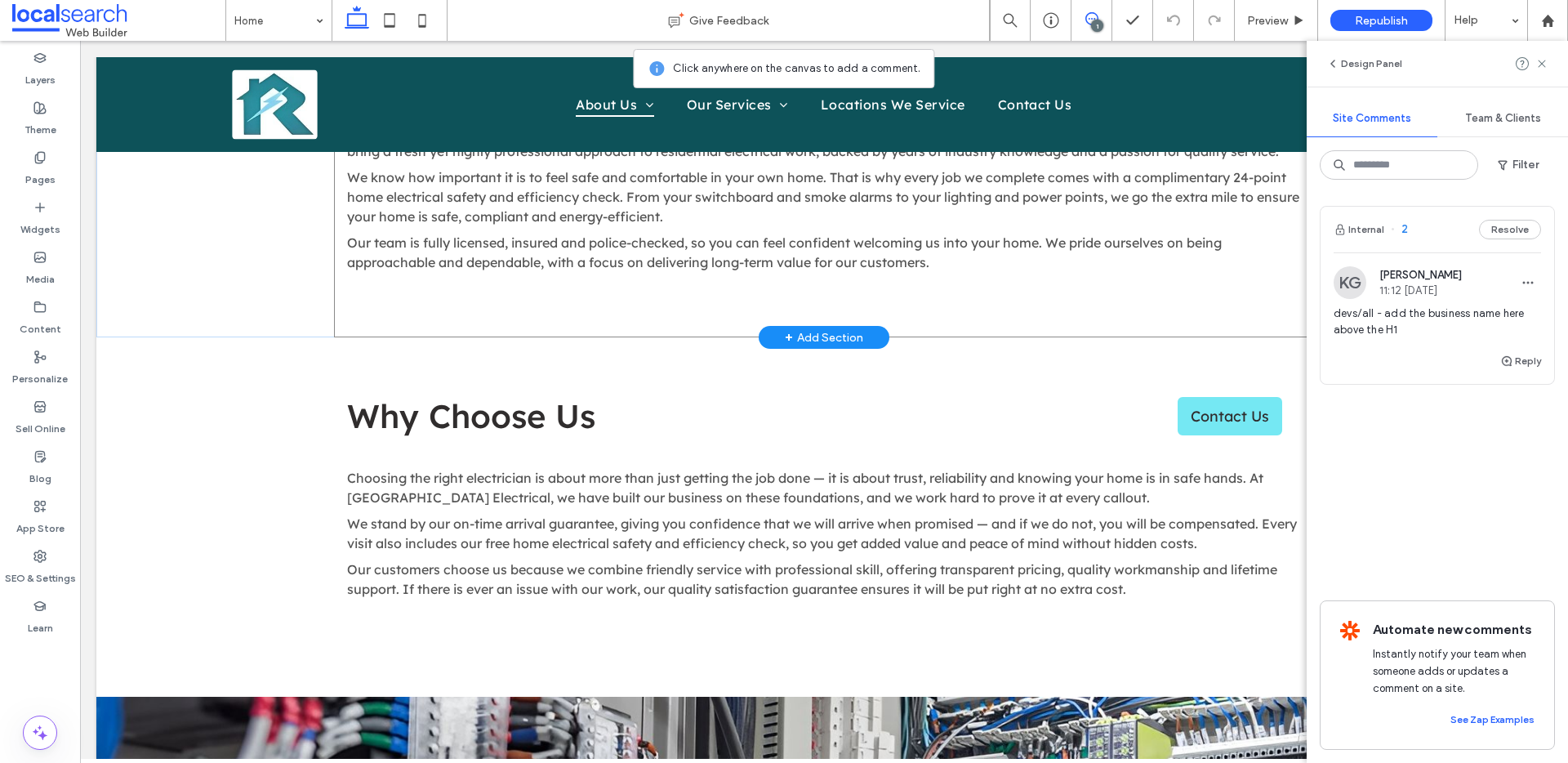
scroll to position [2649, 0]
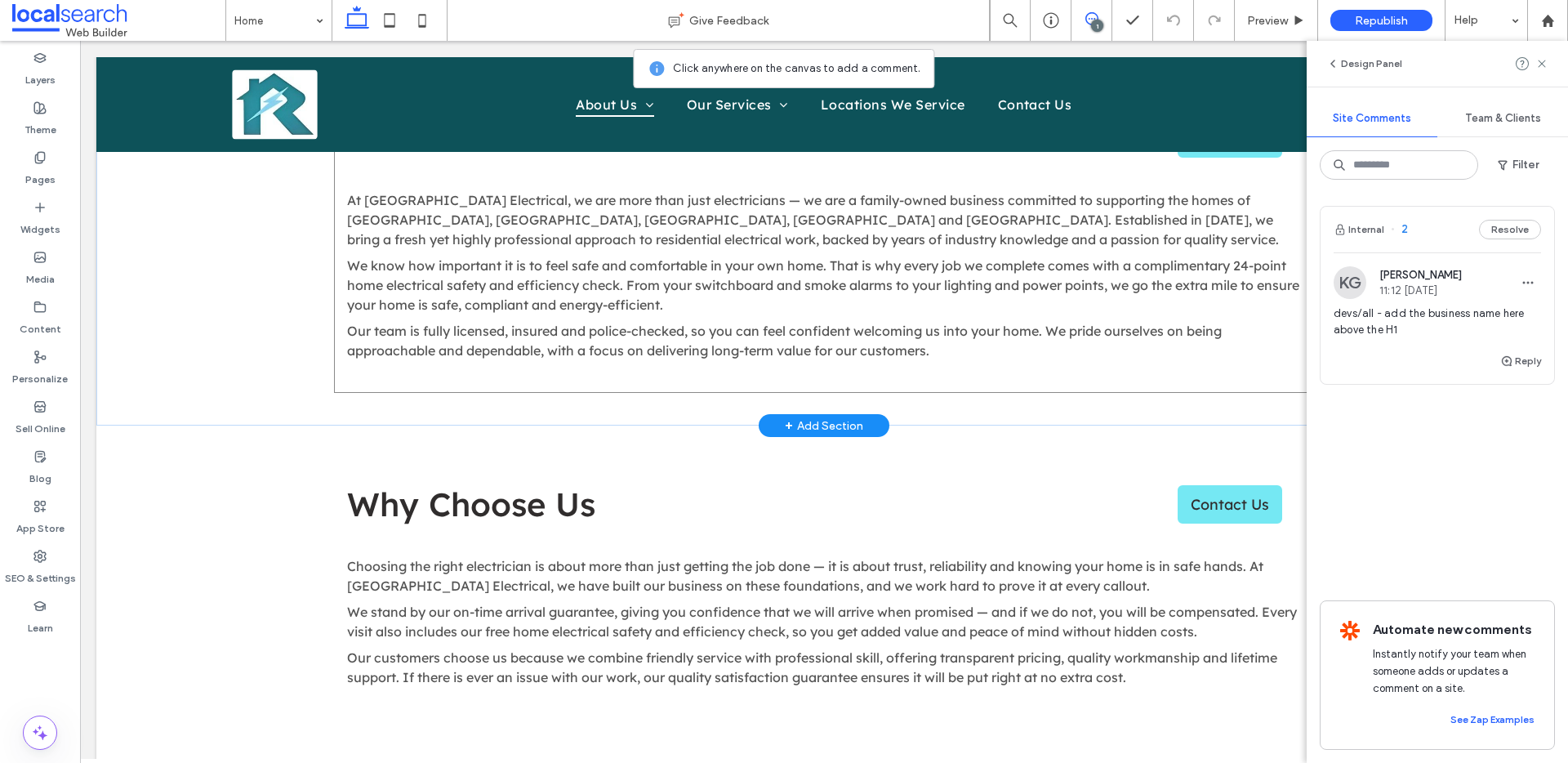
click at [1295, 289] on div "About Us Contact Us At Ryphen Electrical, we are more than just electricians — …" at bounding box center [824, 242] width 981 height 301
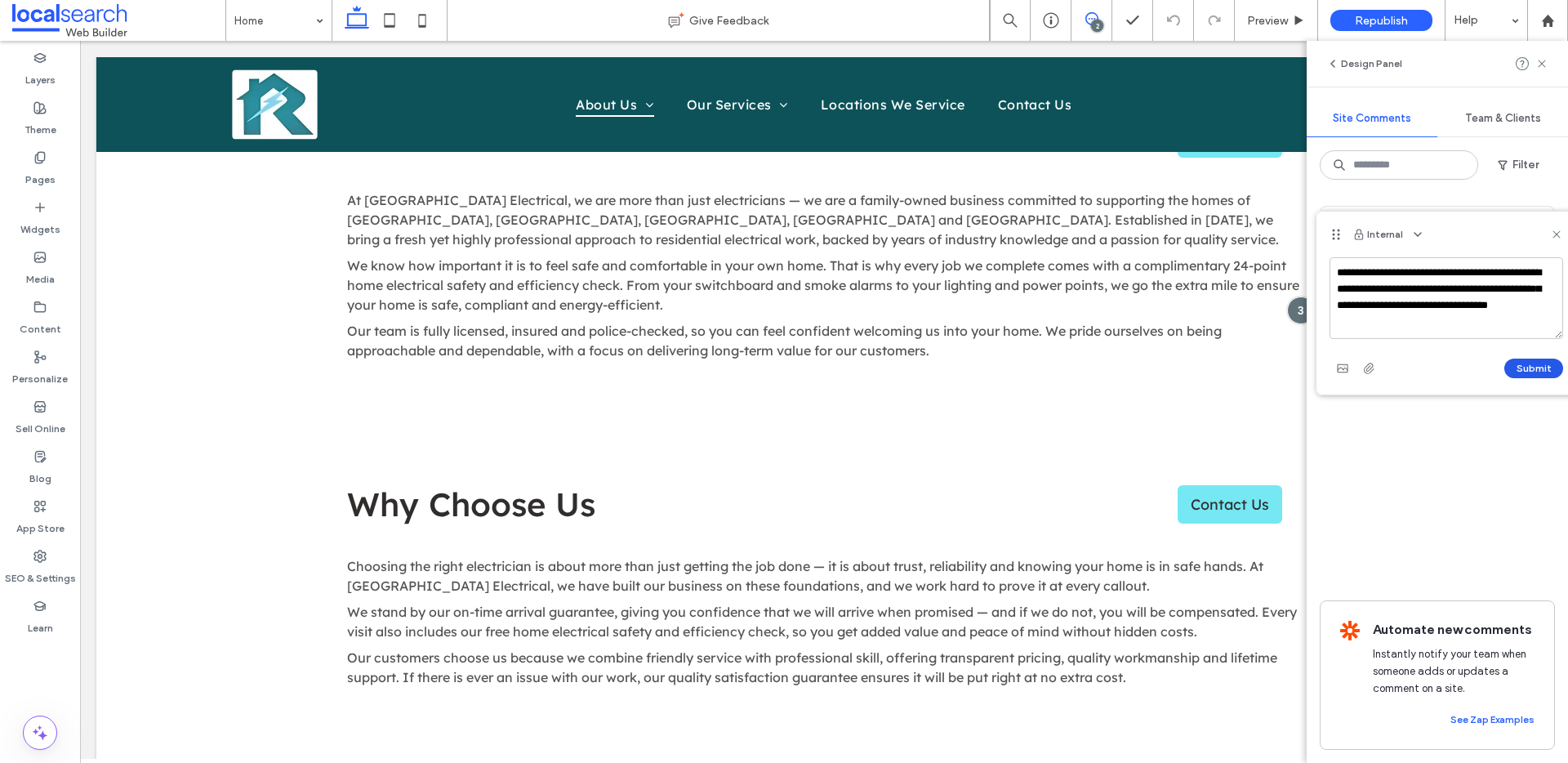
type textarea "**********"
click at [1561, 372] on button "Submit" at bounding box center [1533, 368] width 59 height 19
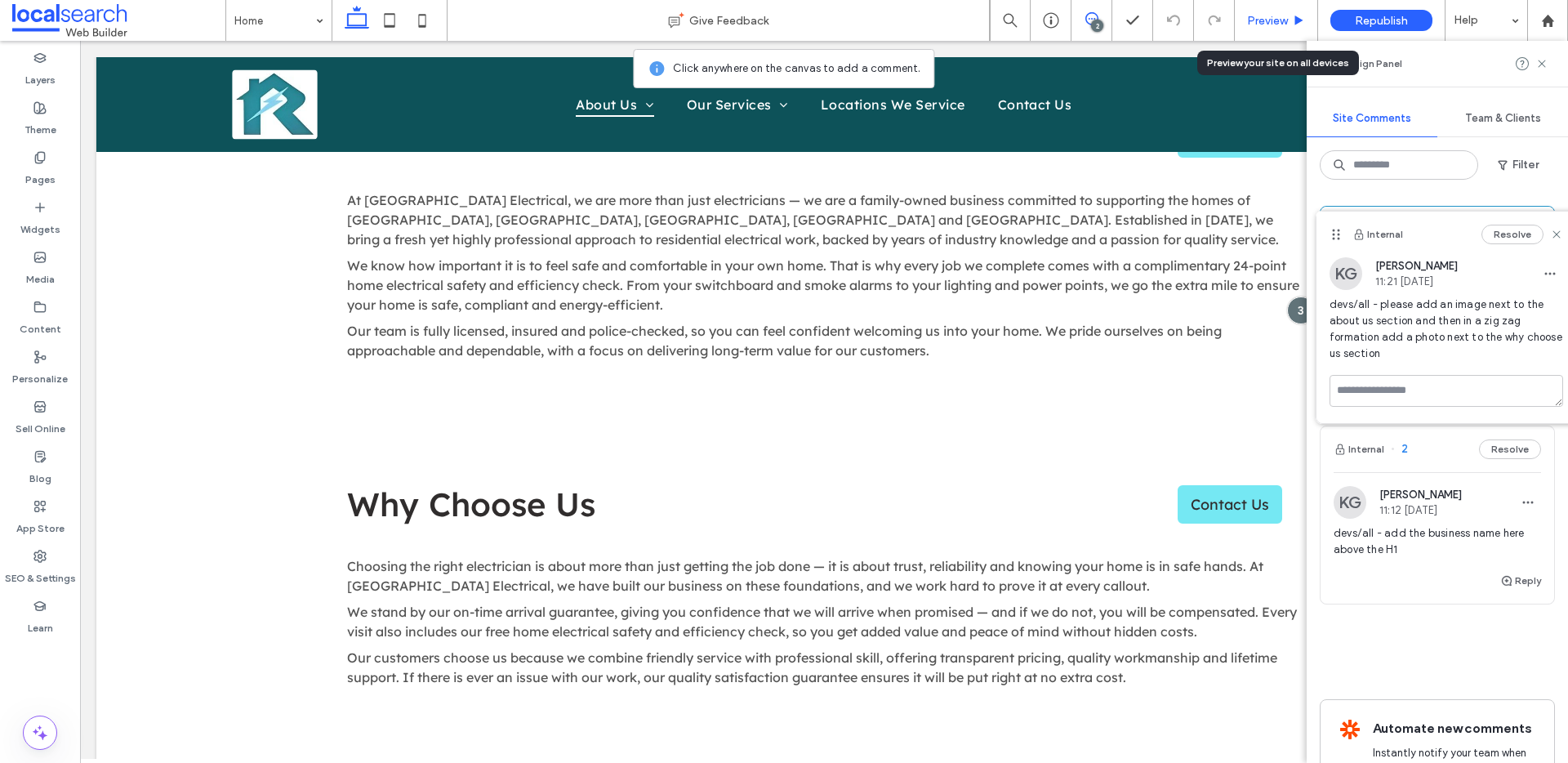
click at [1278, 12] on div "Preview" at bounding box center [1277, 20] width 84 height 40
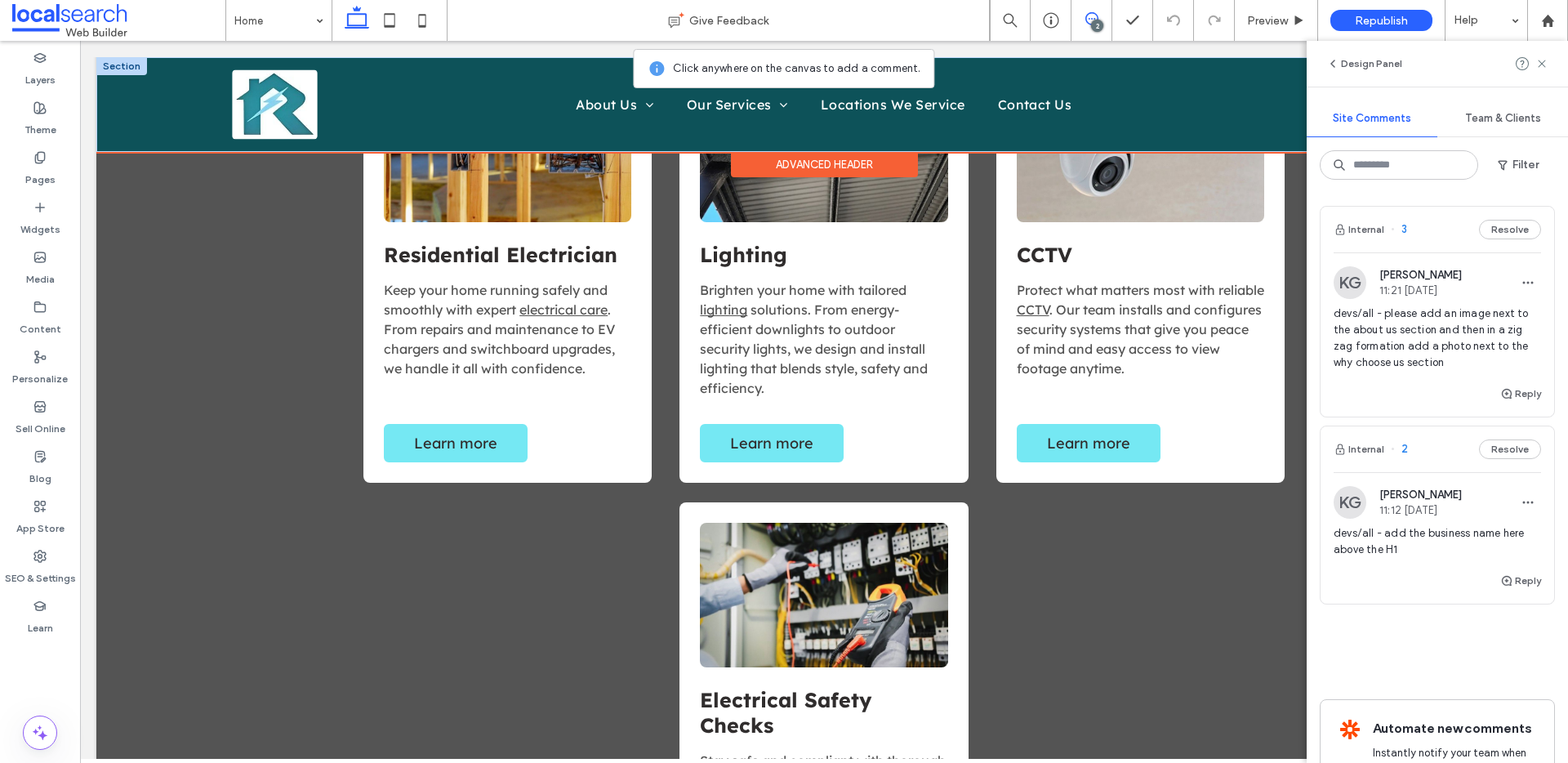
scroll to position [1027, 0]
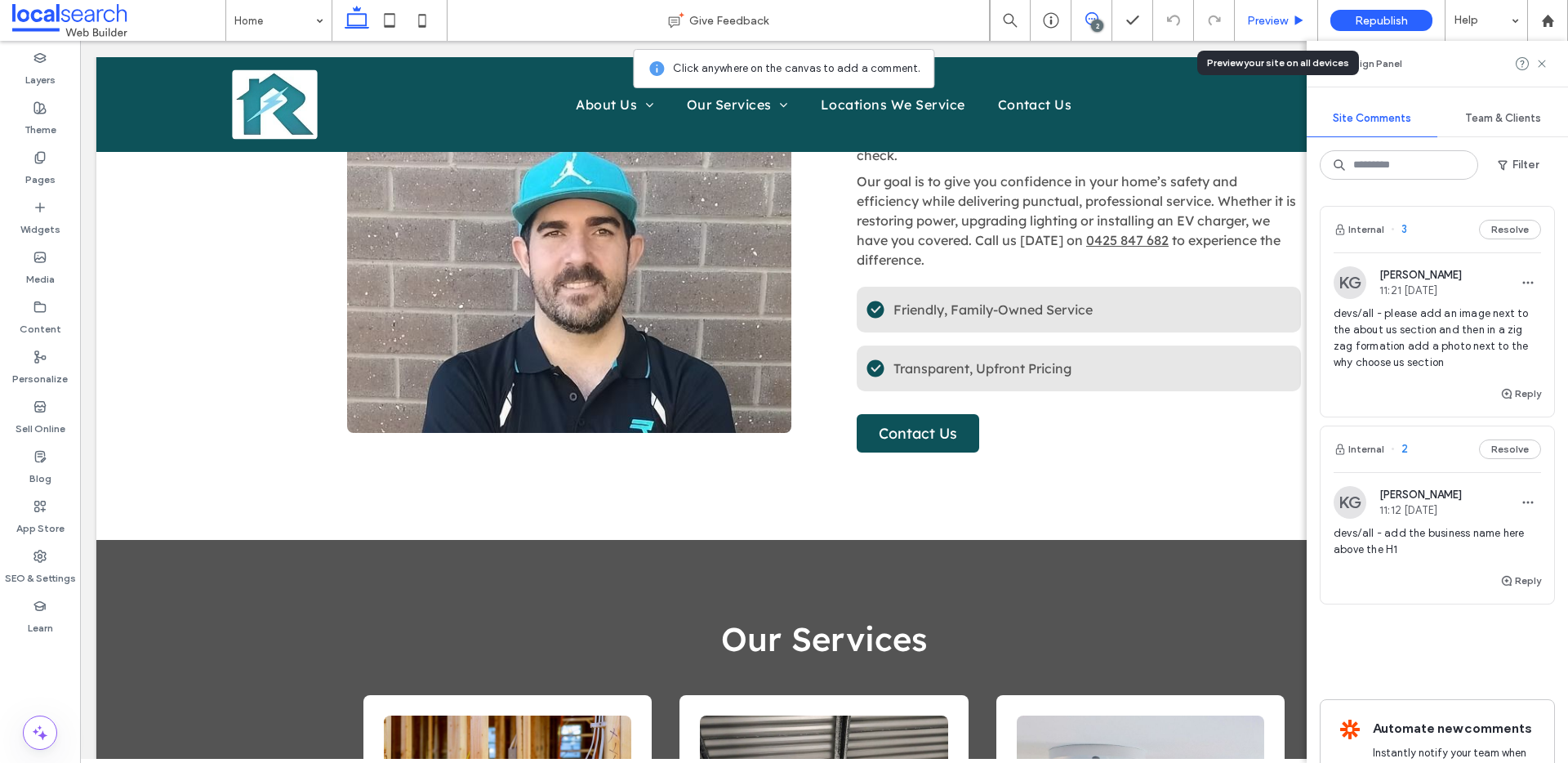
click at [1266, 12] on div "Preview" at bounding box center [1277, 20] width 84 height 40
click at [1265, 24] on span "Preview" at bounding box center [1267, 20] width 40 height 13
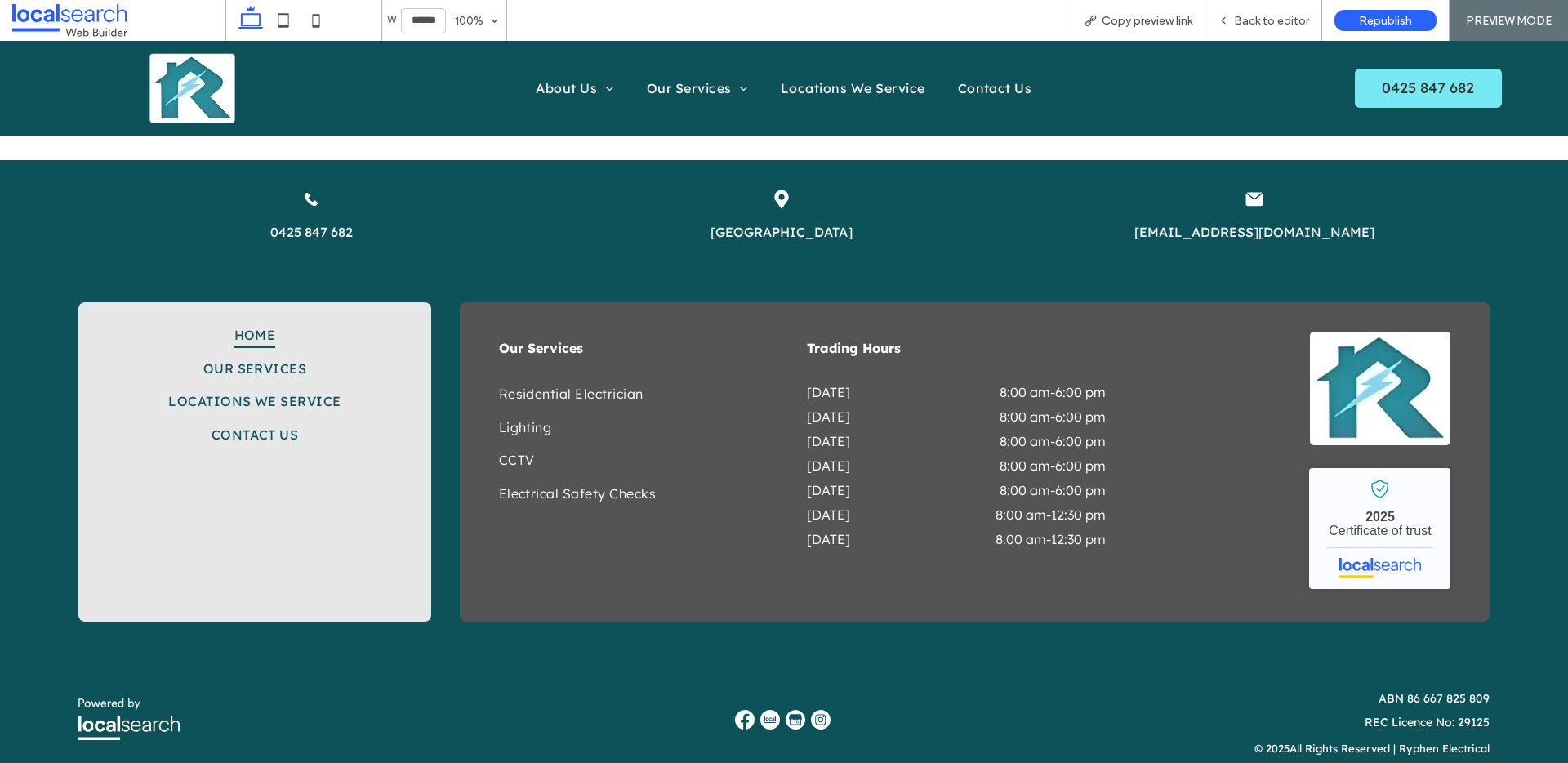
scroll to position [3601, 0]
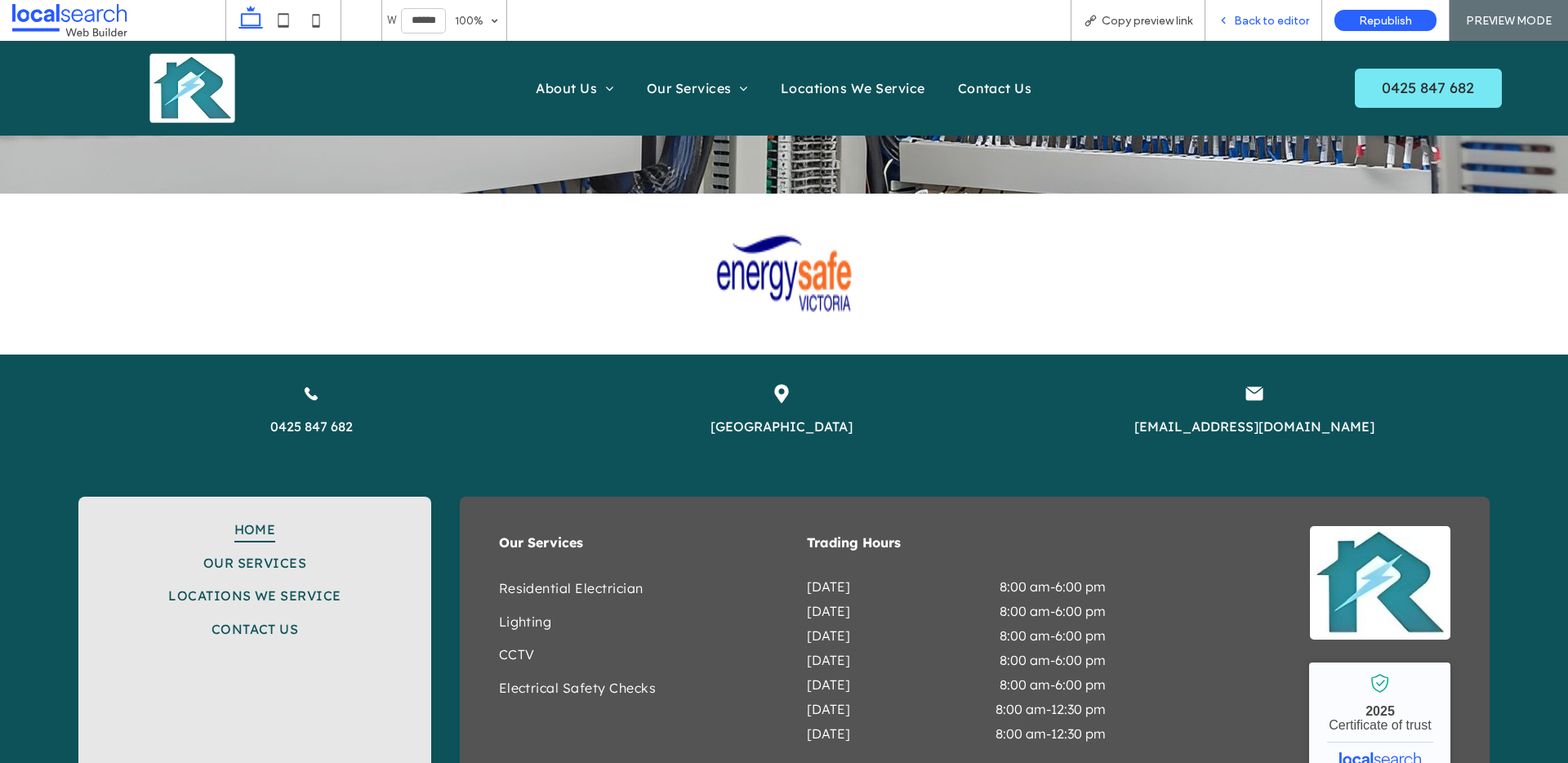
click at [1283, 24] on span "Back to editor" at bounding box center [1272, 20] width 75 height 13
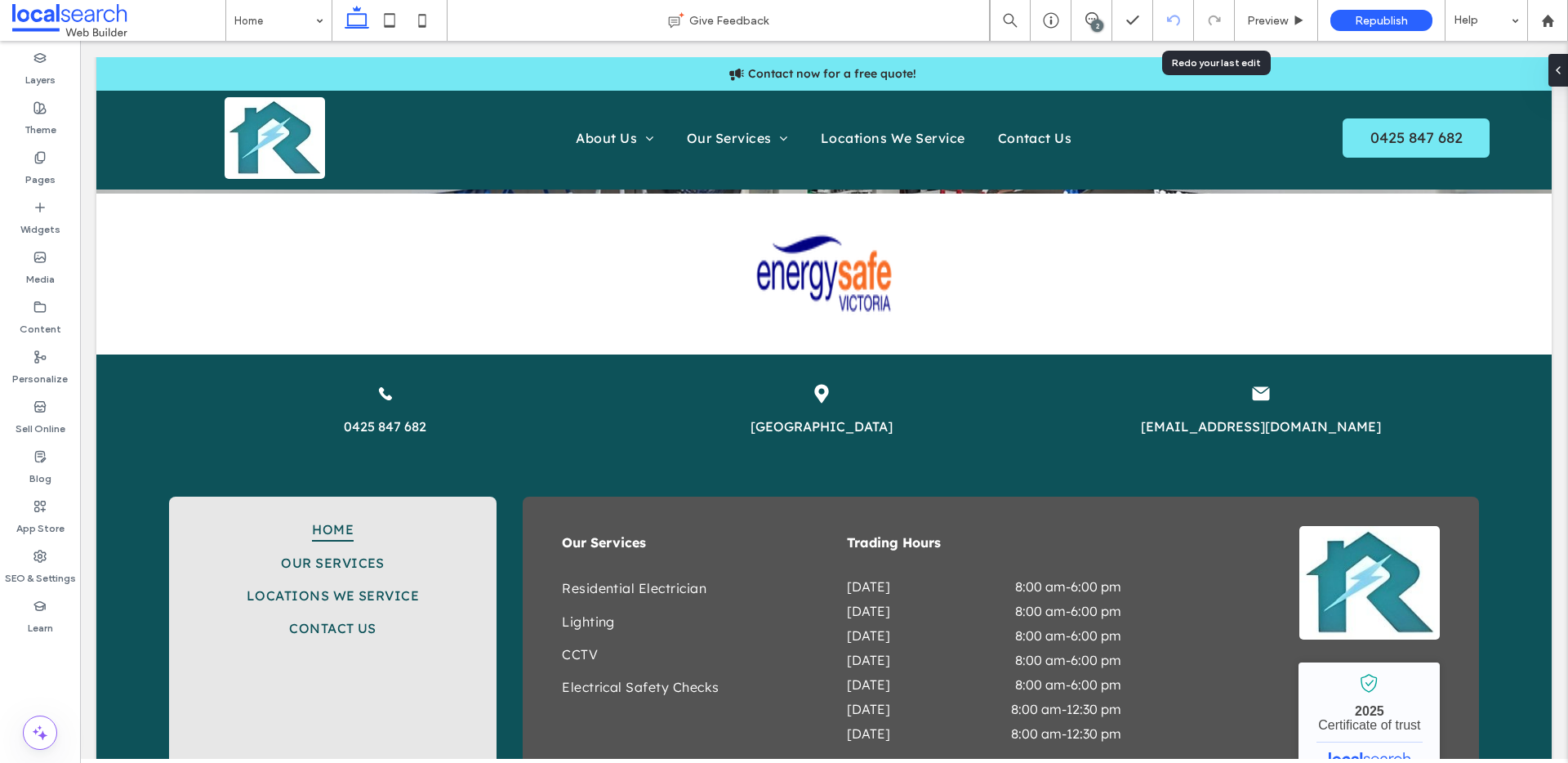
scroll to position [3566, 0]
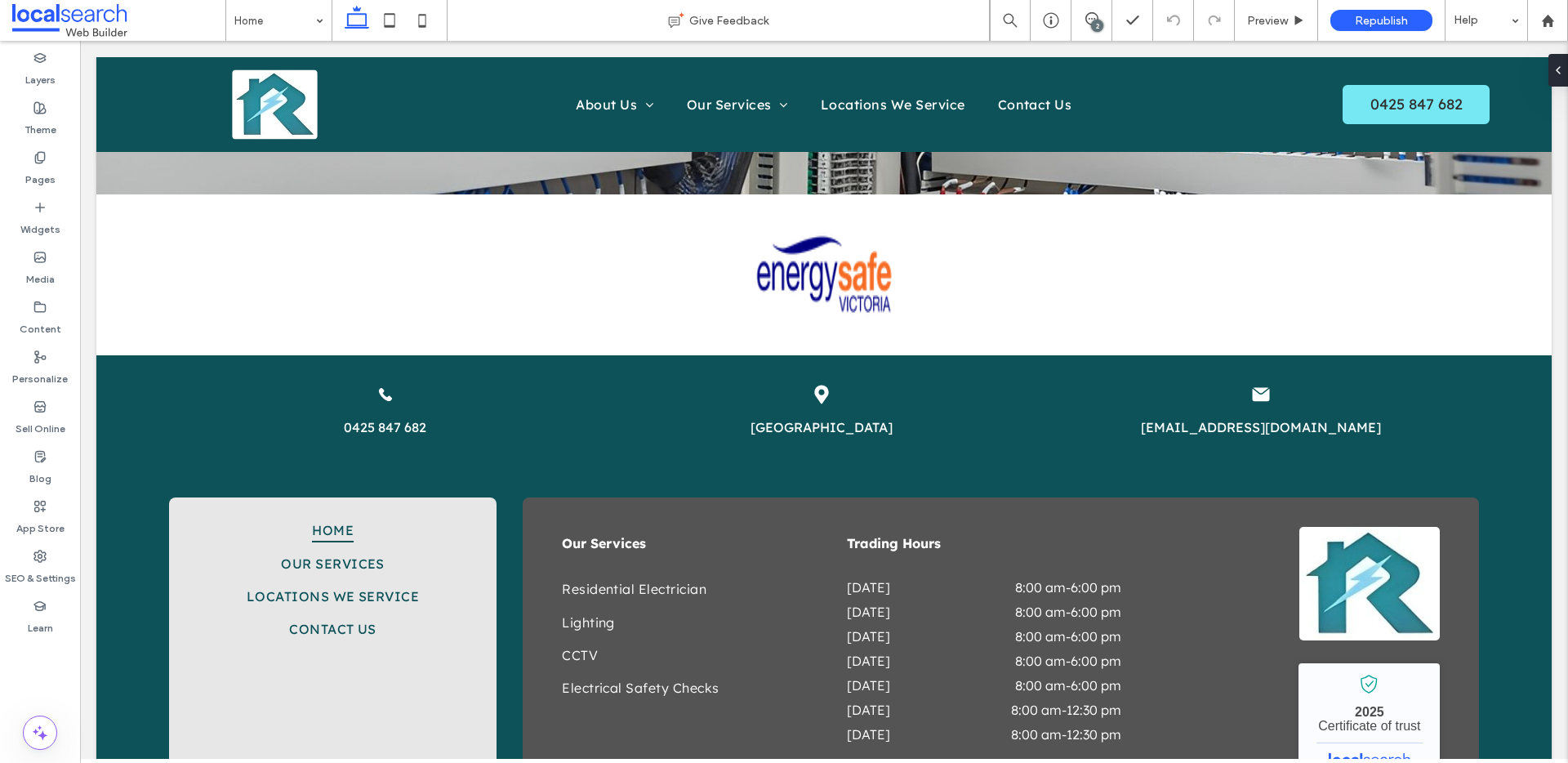
click at [1098, 19] on div "2" at bounding box center [1097, 25] width 12 height 12
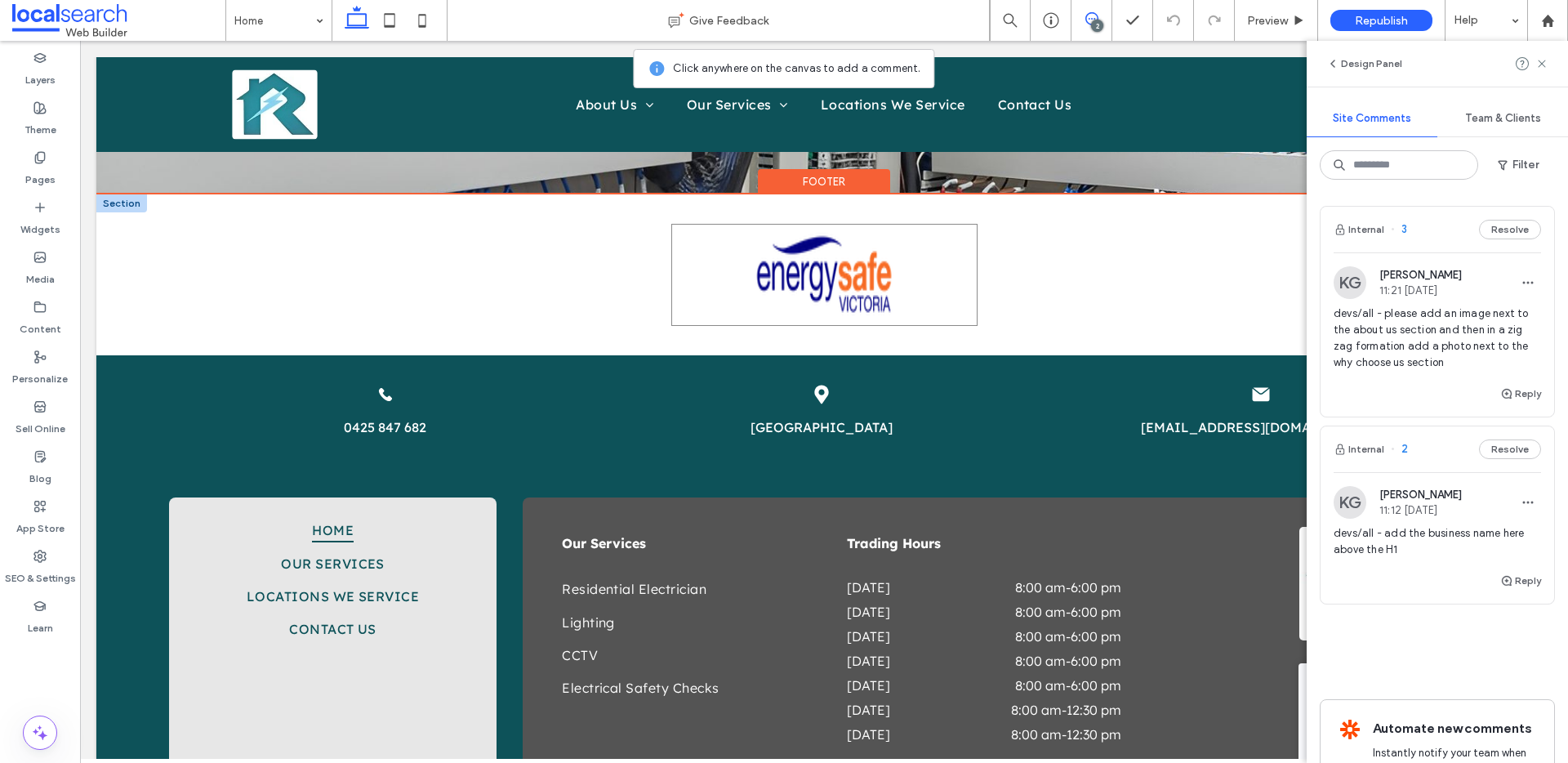
click at [915, 272] on div at bounding box center [825, 275] width 290 height 102
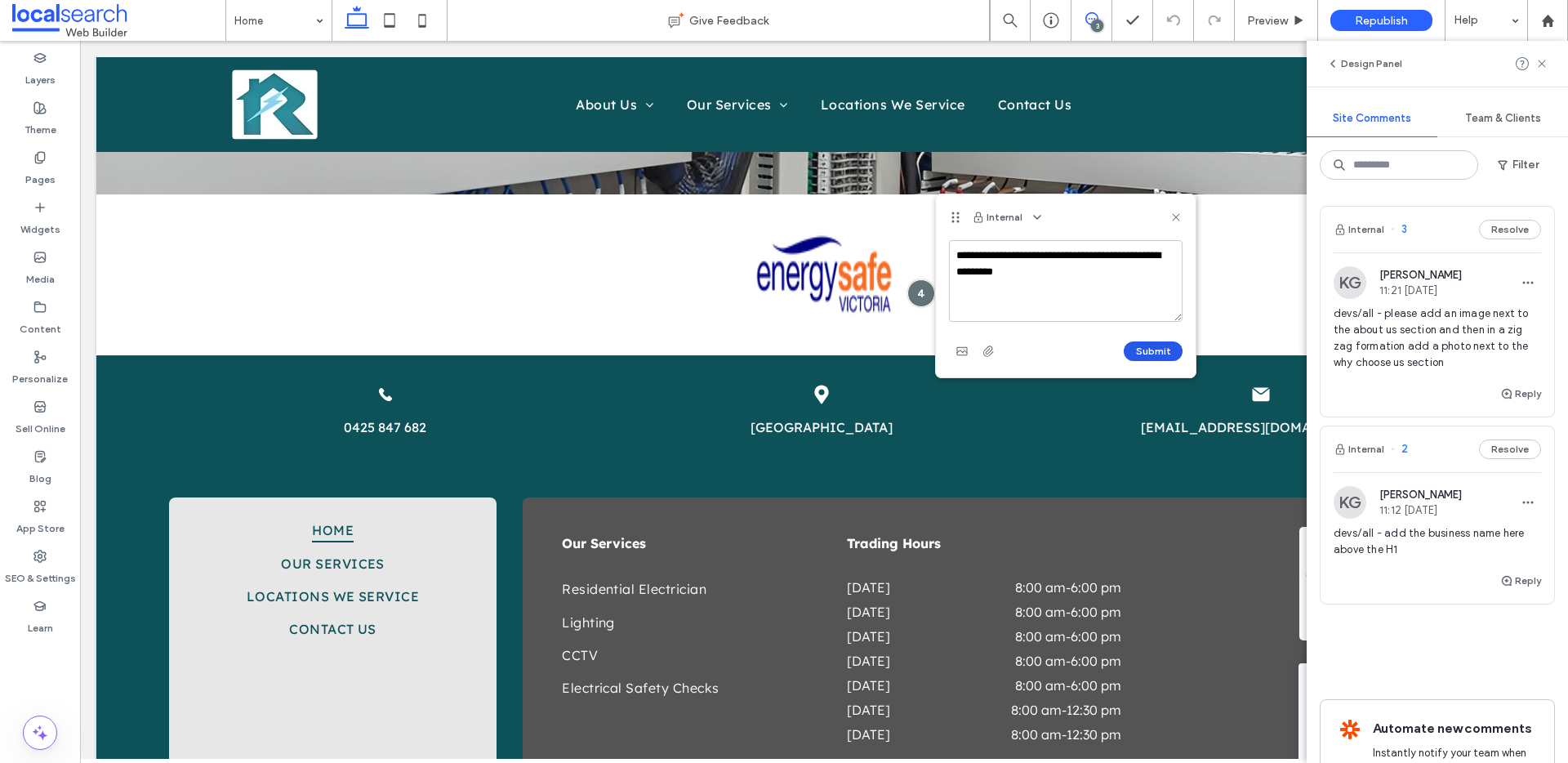
type textarea "**********"
click at [1157, 352] on button "Submit" at bounding box center [1153, 351] width 59 height 19
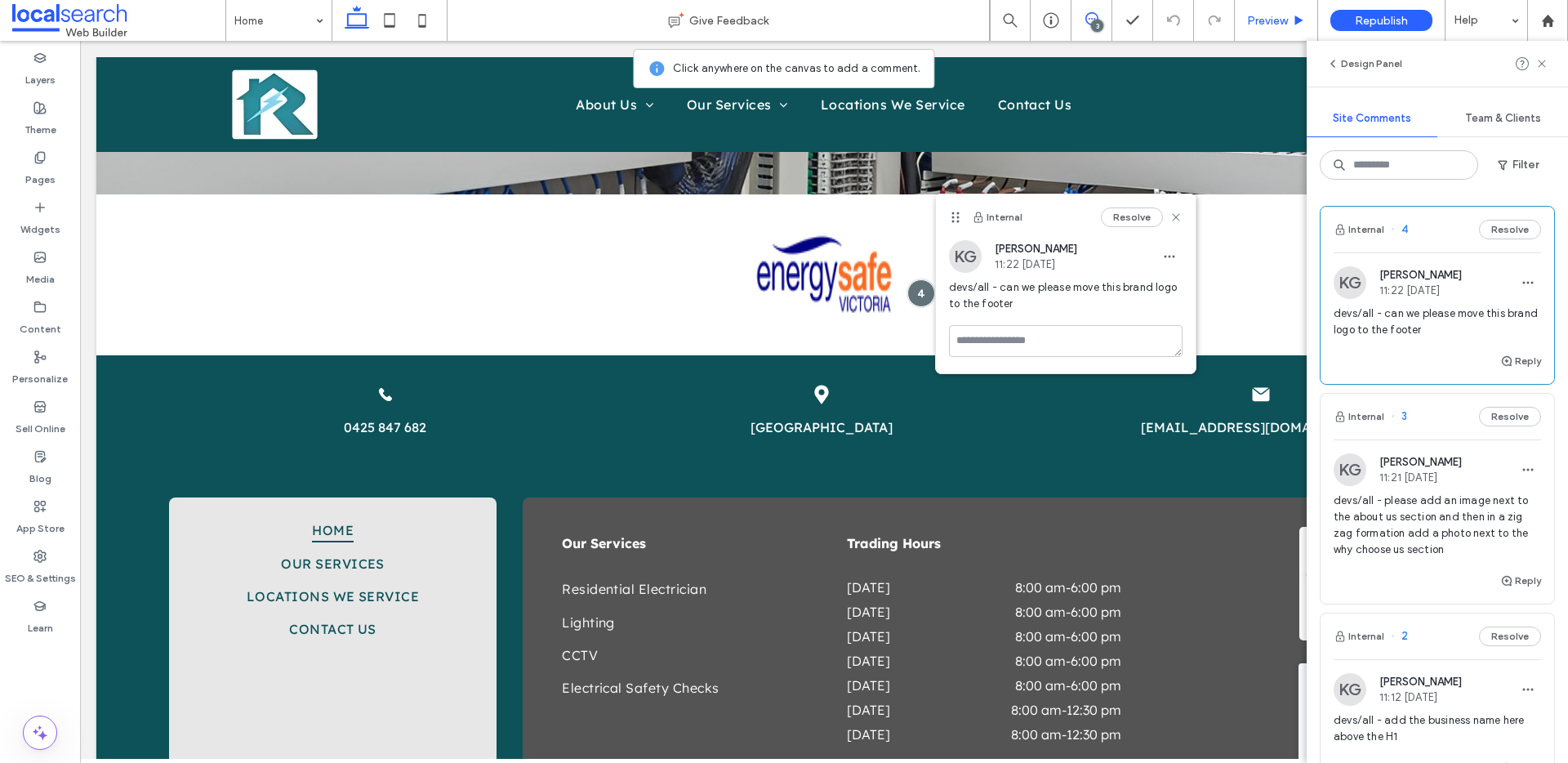
click at [1280, 21] on span "Preview" at bounding box center [1267, 20] width 40 height 13
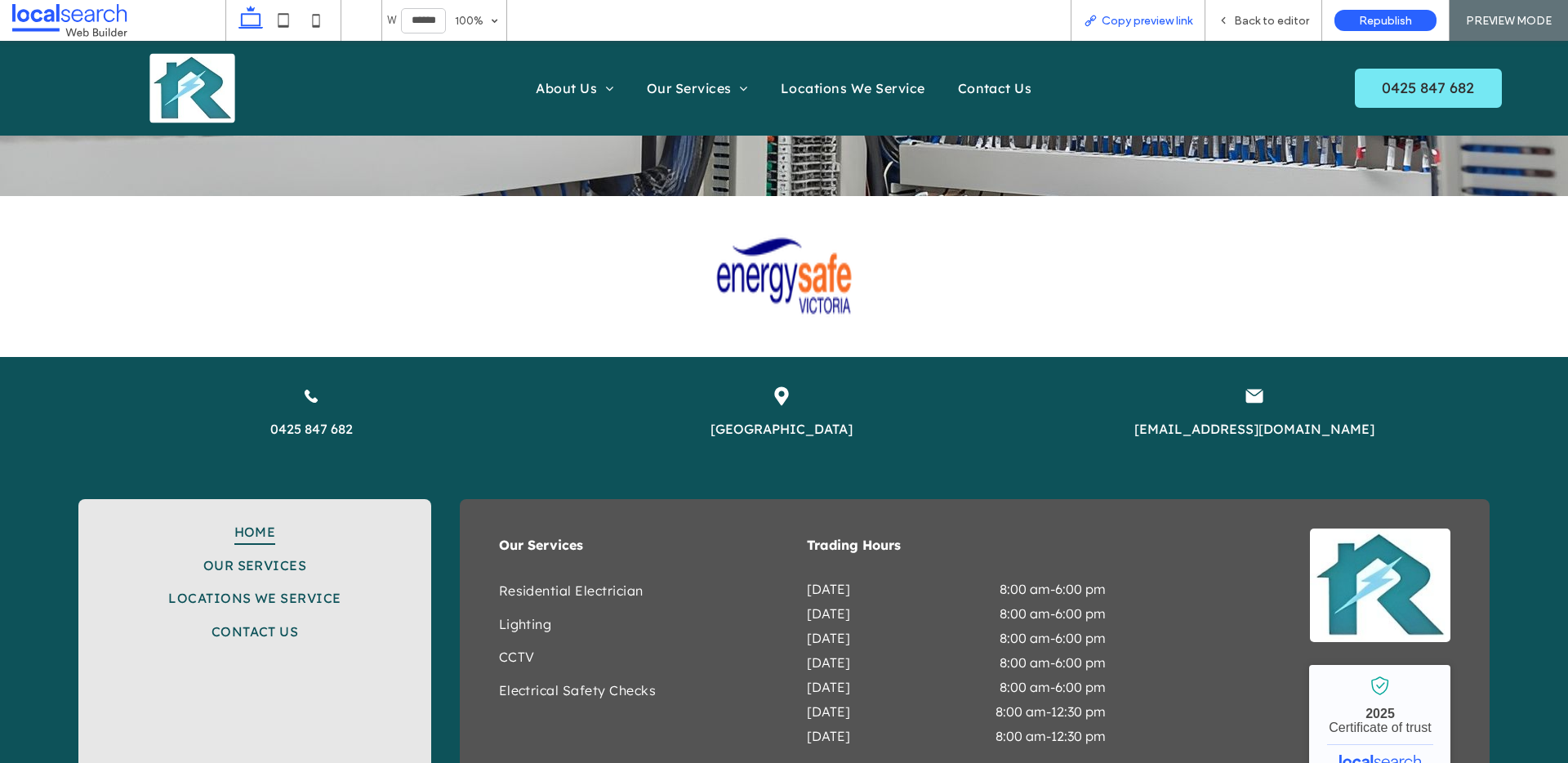
scroll to position [3557, 0]
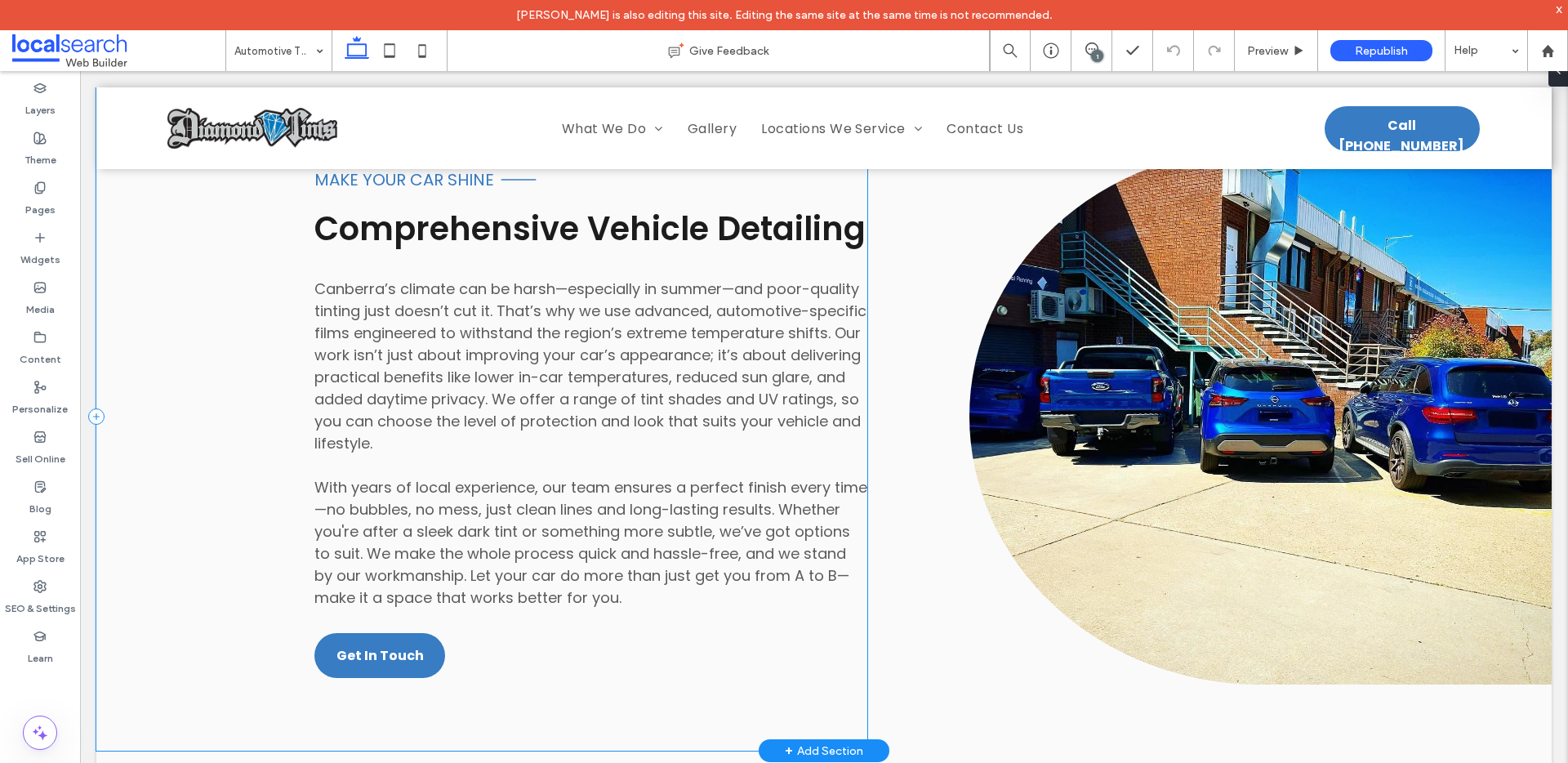
scroll to position [1640, 0]
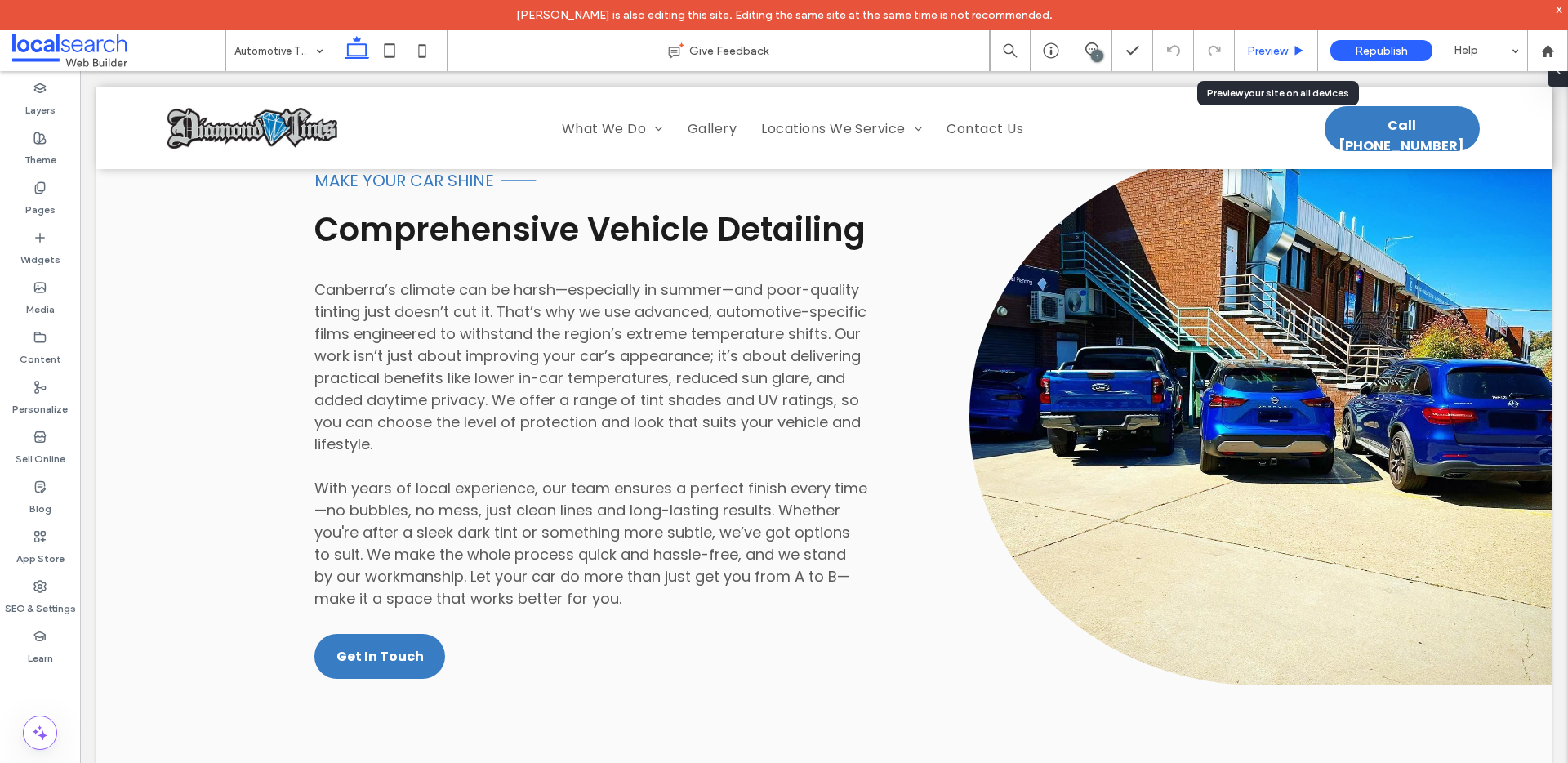
click at [1279, 48] on span "Preview" at bounding box center [1267, 51] width 40 height 13
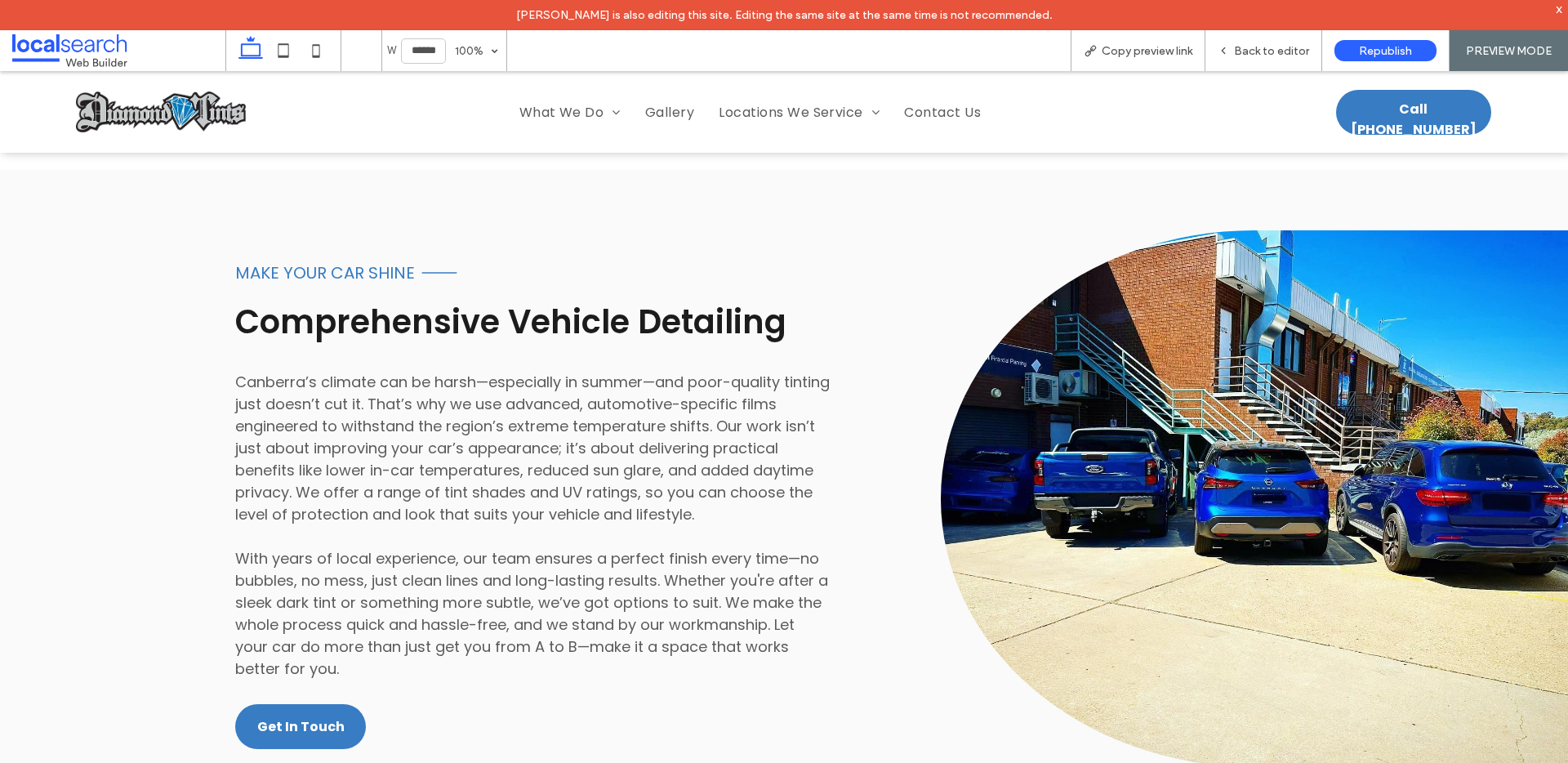
scroll to position [1497, 0]
